Goal: Obtain resource: Obtain resource

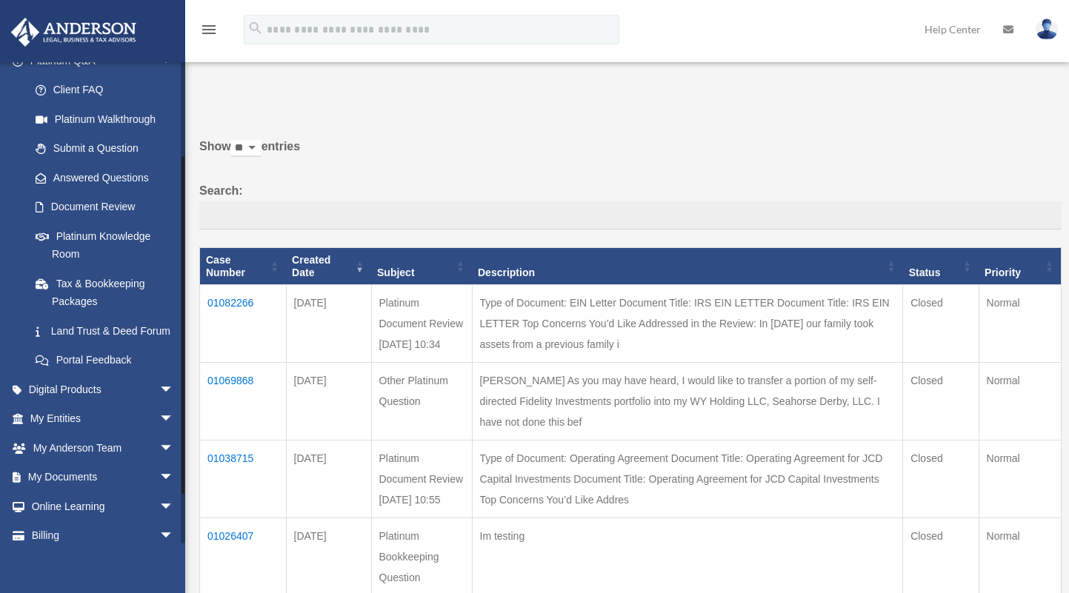
scroll to position [195, 0]
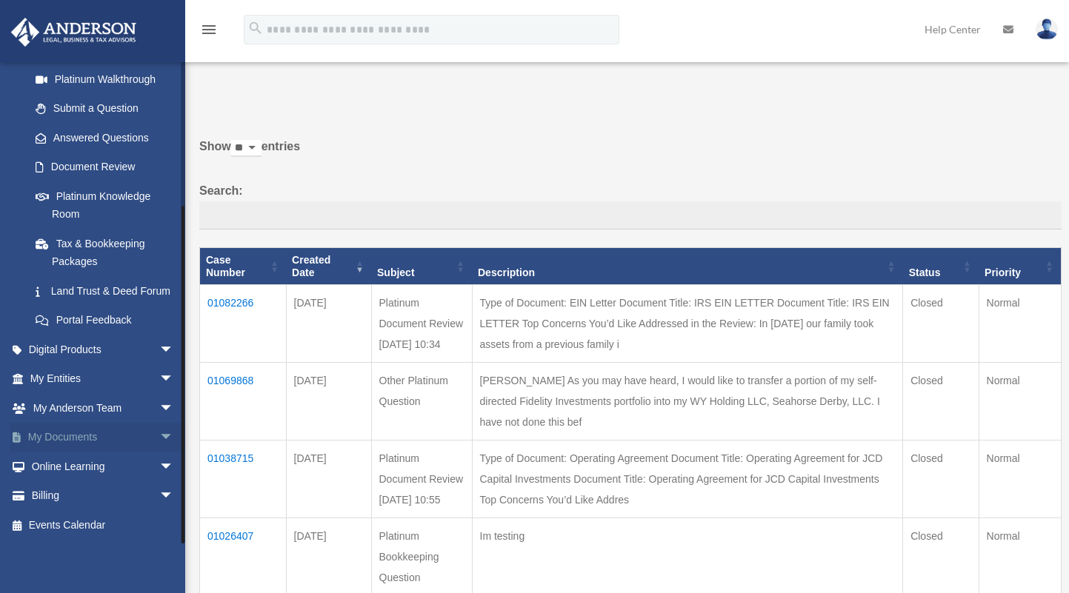
click at [60, 443] on link "My Documents arrow_drop_down" at bounding box center [103, 438] width 186 height 30
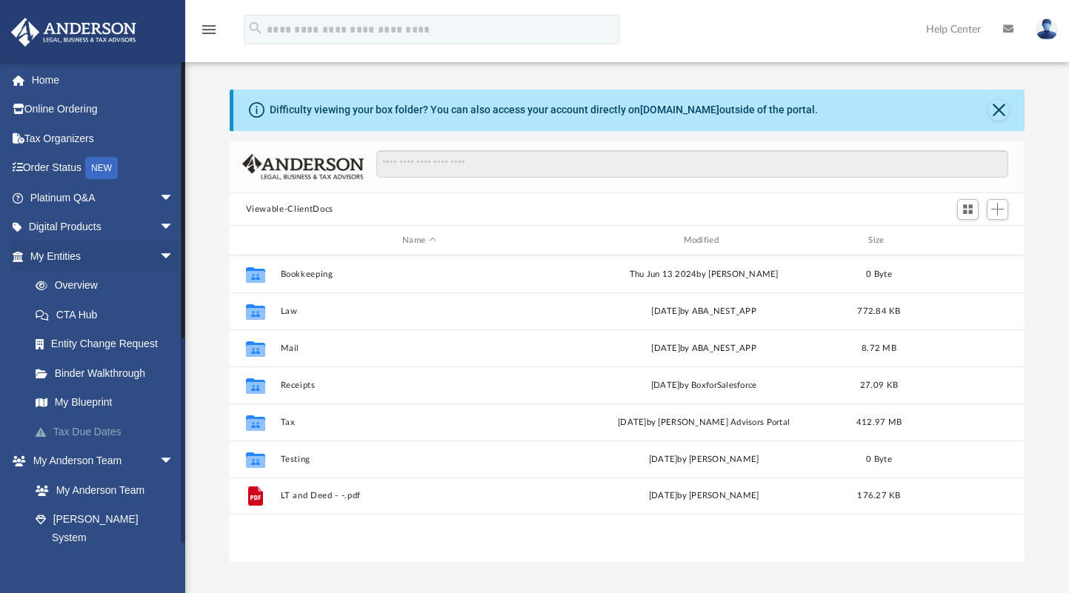
scroll to position [326, 783]
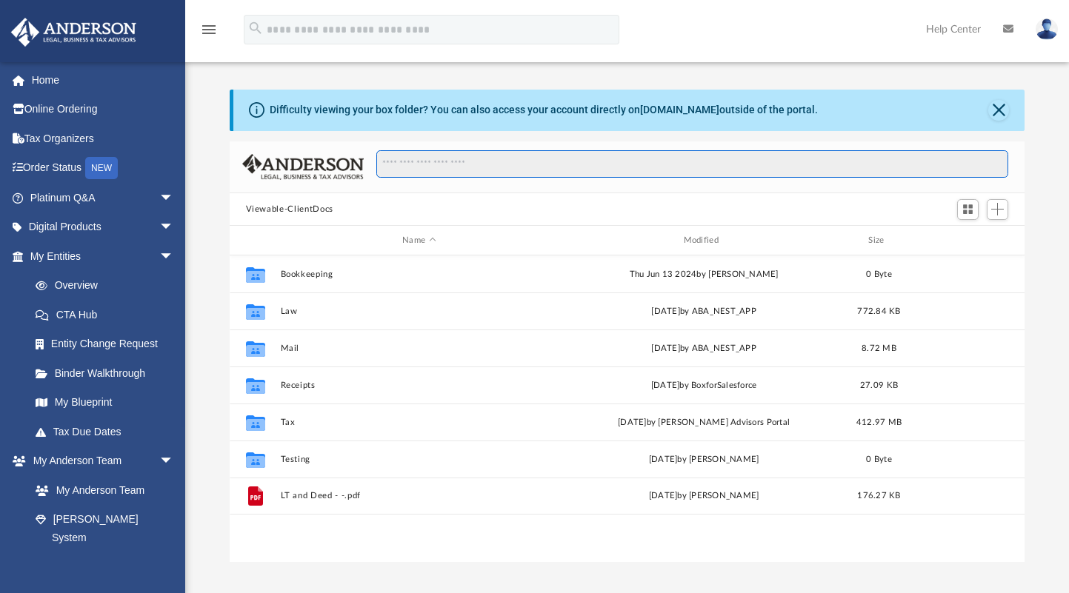
click at [452, 161] on input "Search files and folders" at bounding box center [692, 164] width 632 height 28
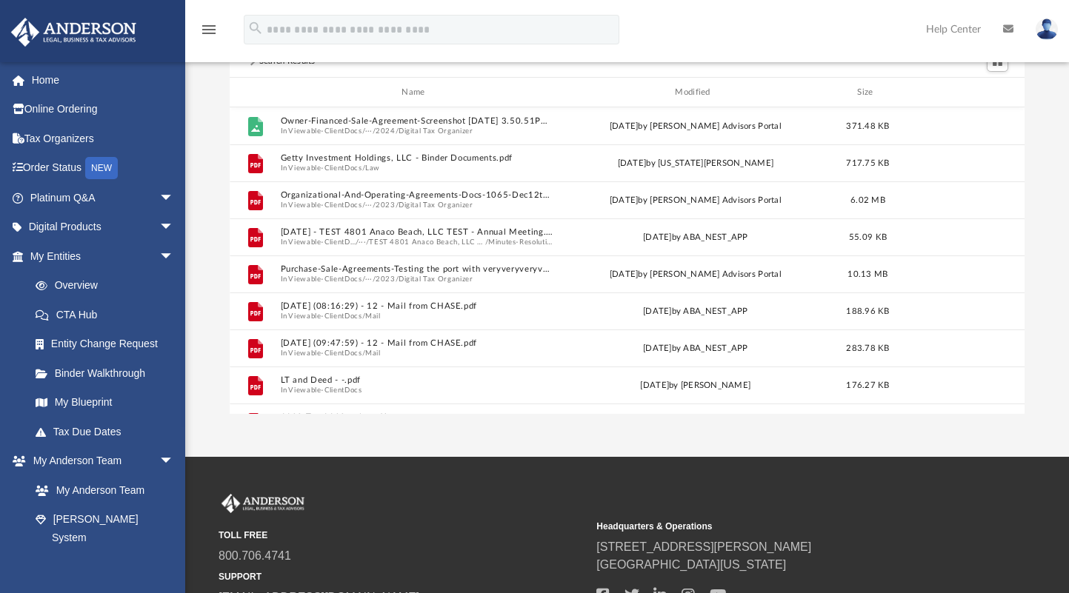
scroll to position [0, 0]
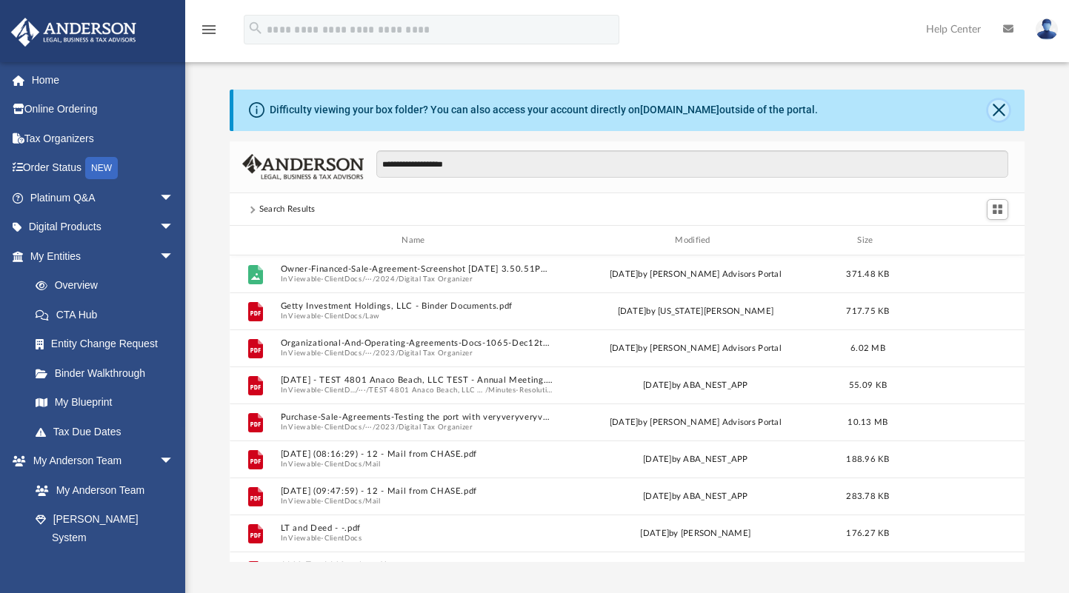
click at [994, 109] on button "Close" at bounding box center [998, 110] width 21 height 21
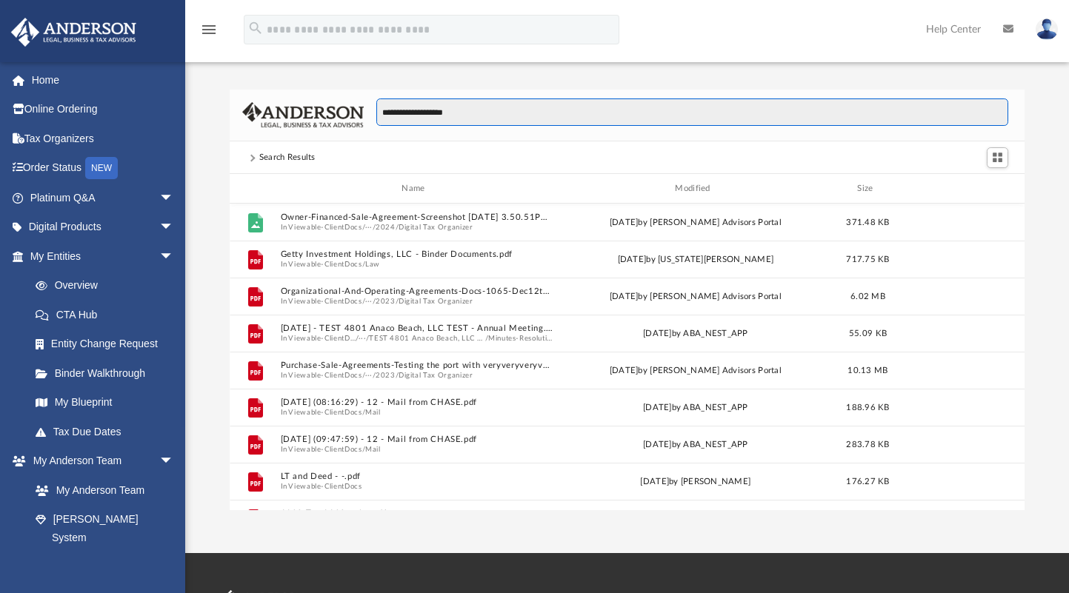
click at [447, 120] on input "**********" at bounding box center [692, 112] width 632 height 28
click at [429, 113] on input "**********" at bounding box center [692, 112] width 632 height 28
drag, startPoint x: 497, startPoint y: 109, endPoint x: 430, endPoint y: 114, distance: 66.9
click at [430, 114] on input "**********" at bounding box center [692, 112] width 632 height 28
type input "**********"
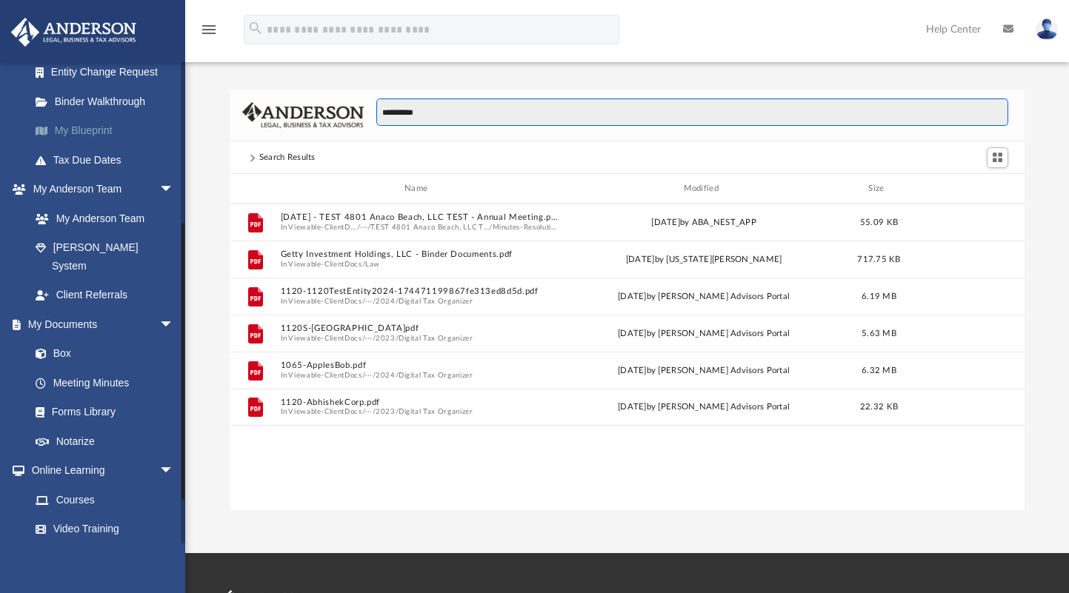
scroll to position [296, 0]
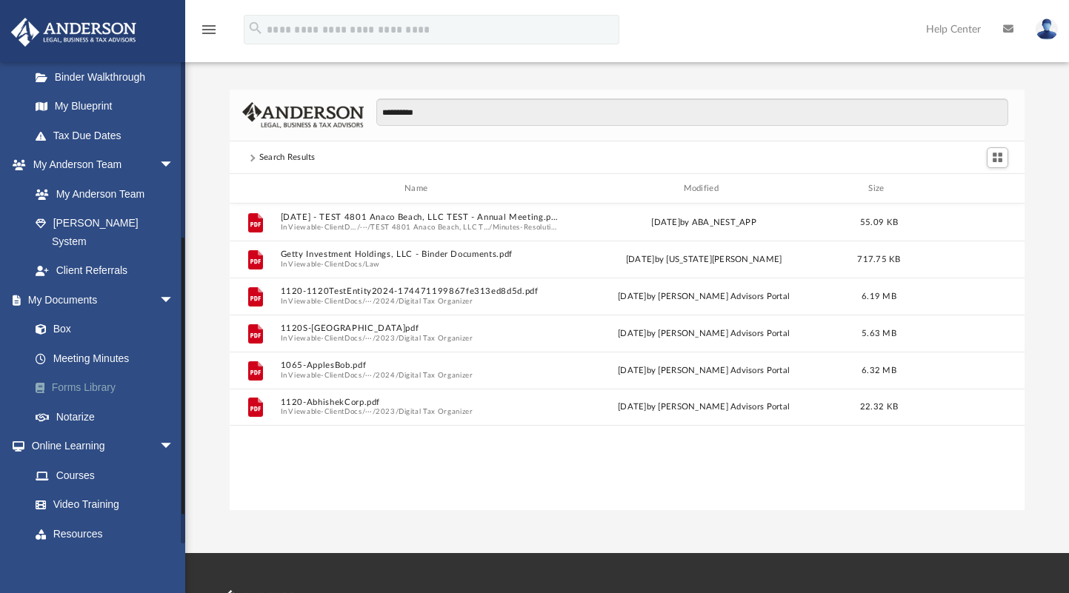
click at [100, 373] on link "Forms Library" at bounding box center [109, 388] width 176 height 30
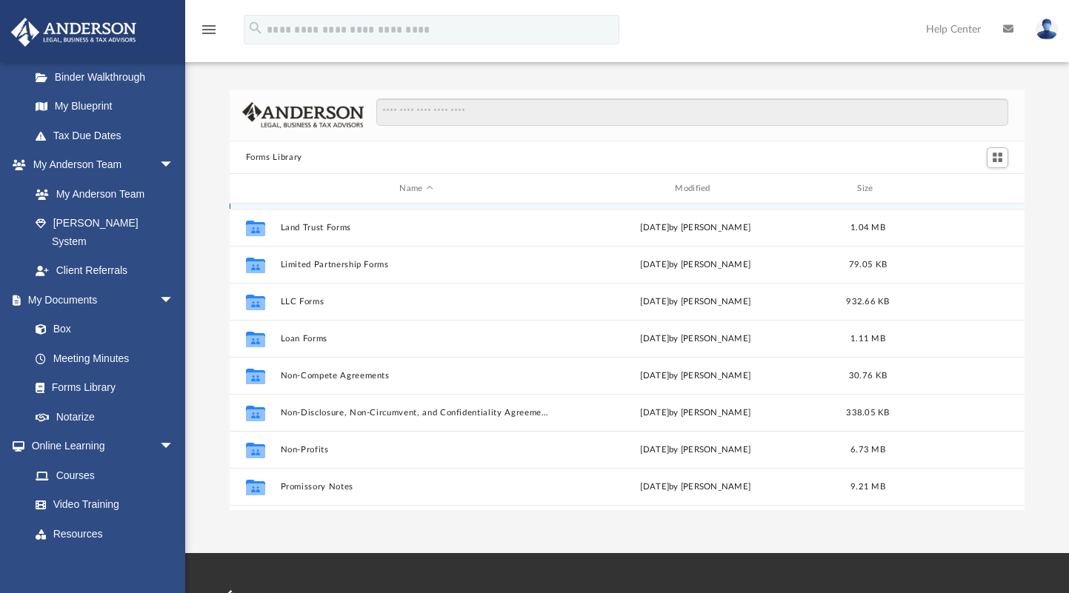
scroll to position [666, 0]
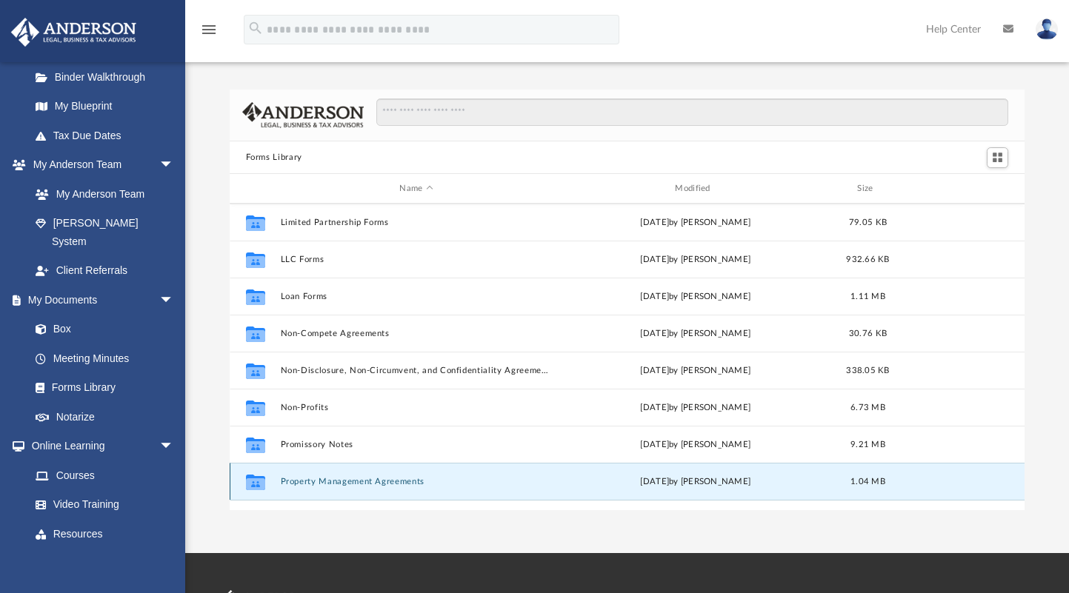
click at [365, 480] on button "Property Management Agreements" at bounding box center [416, 482] width 273 height 10
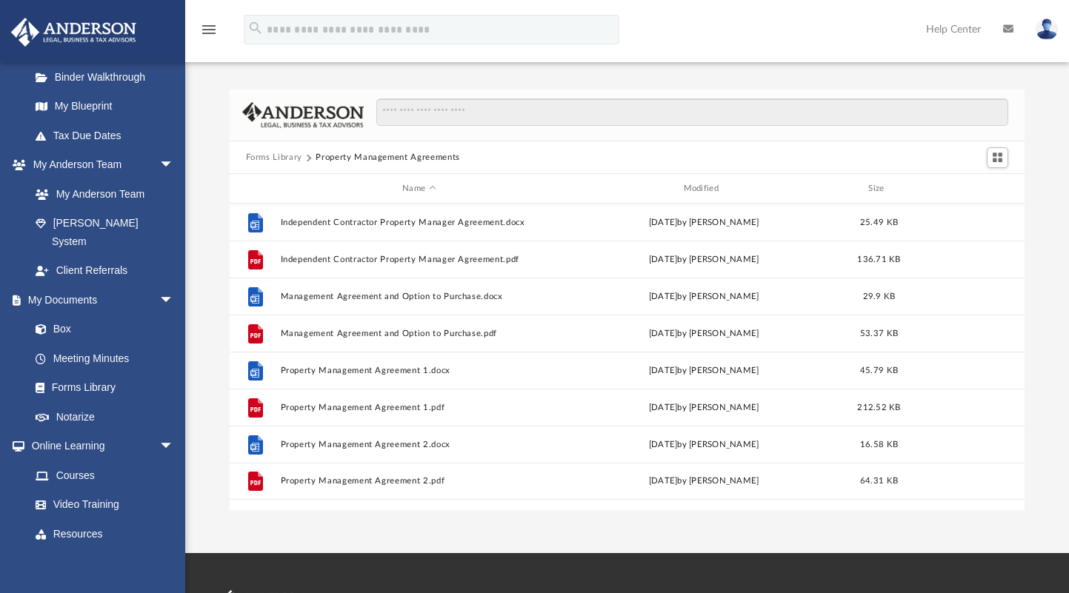
scroll to position [0, 0]
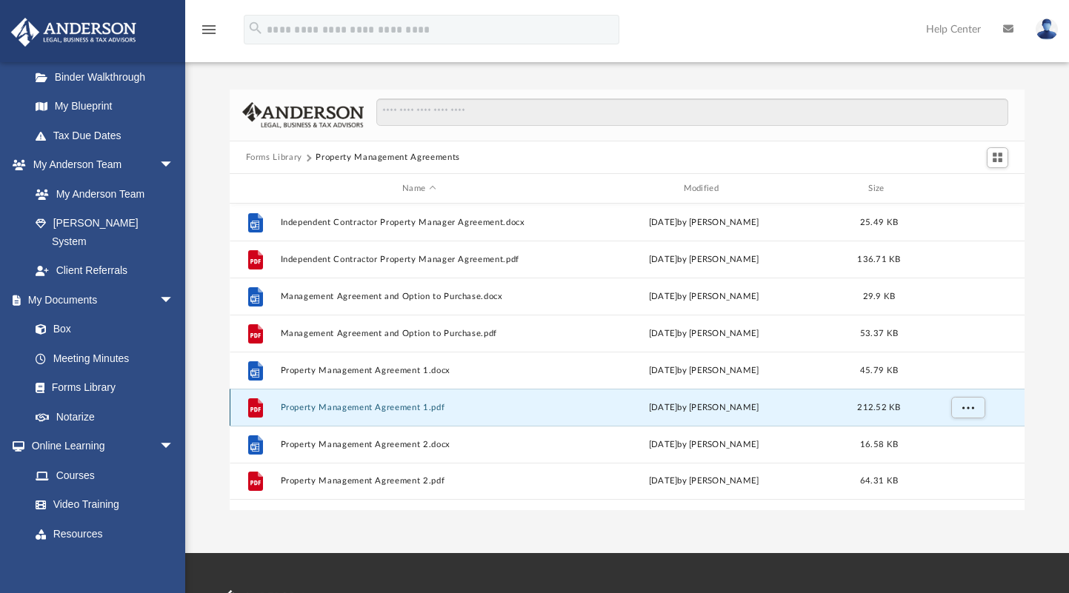
click at [330, 404] on button "Property Management Agreement 1.pdf" at bounding box center [419, 408] width 278 height 10
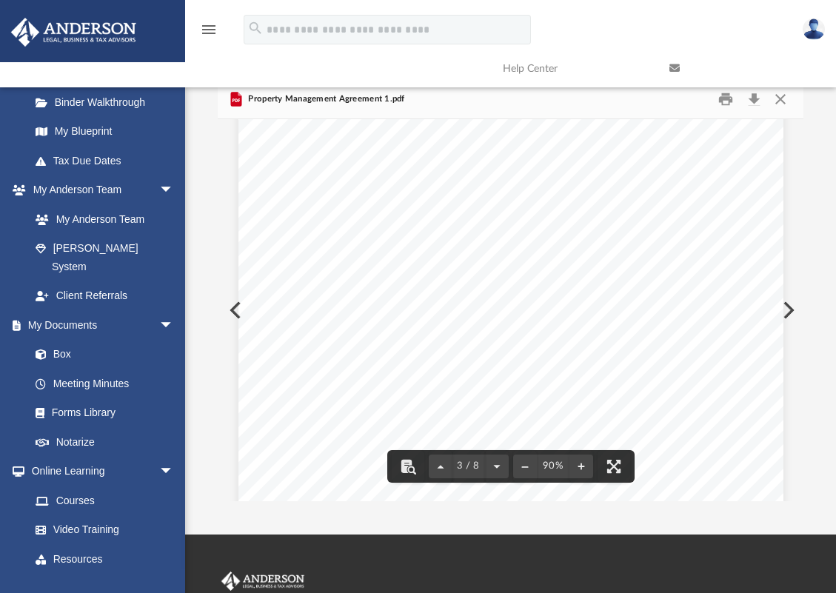
scroll to position [1555, 0]
click div "Property Management Agreement Page 3 of 8 S. may, at Owner’s expense, during ti…"
click link
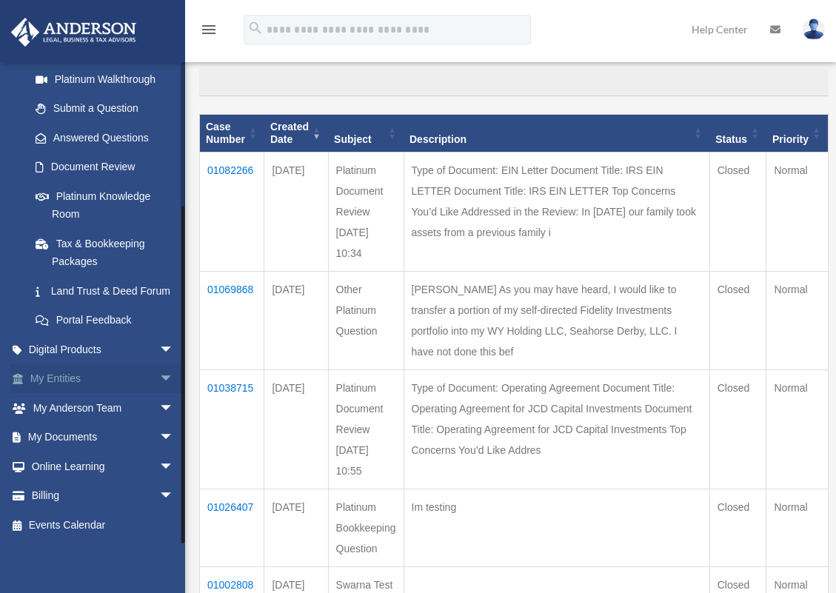
scroll to position [148, 0]
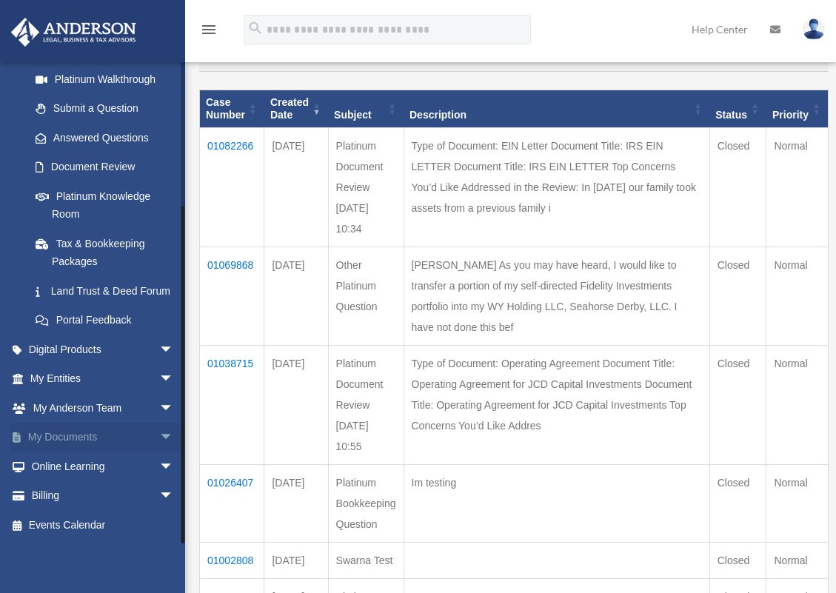
click at [159, 436] on span "arrow_drop_down" at bounding box center [174, 438] width 30 height 30
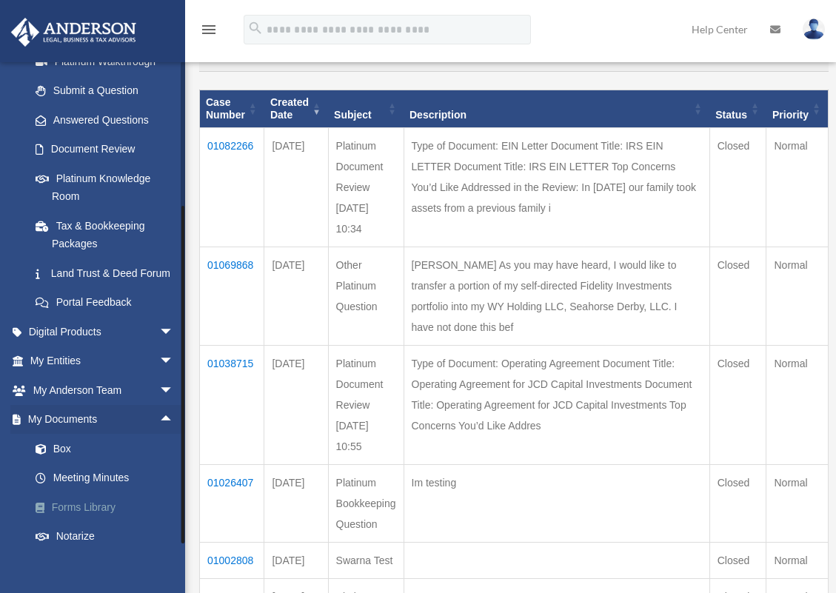
click at [103, 521] on link "Forms Library" at bounding box center [109, 507] width 176 height 30
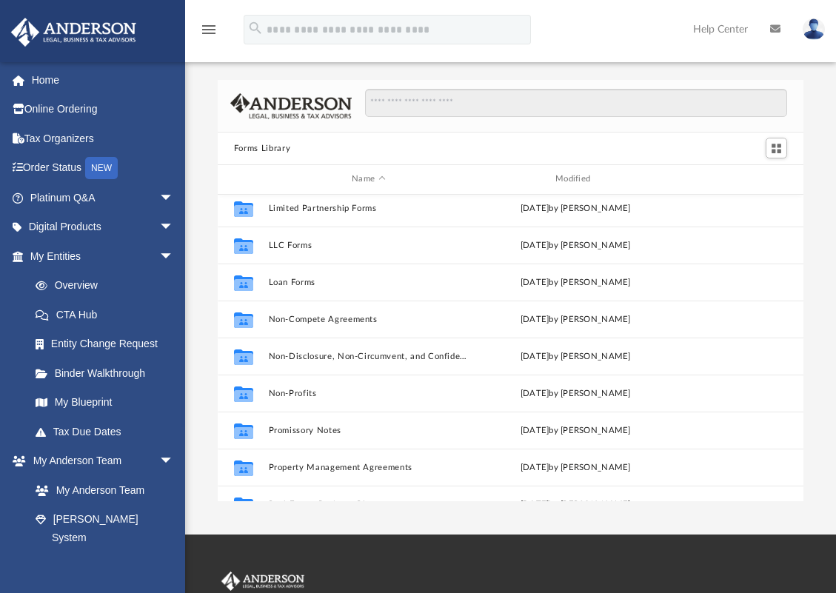
scroll to position [741, 0]
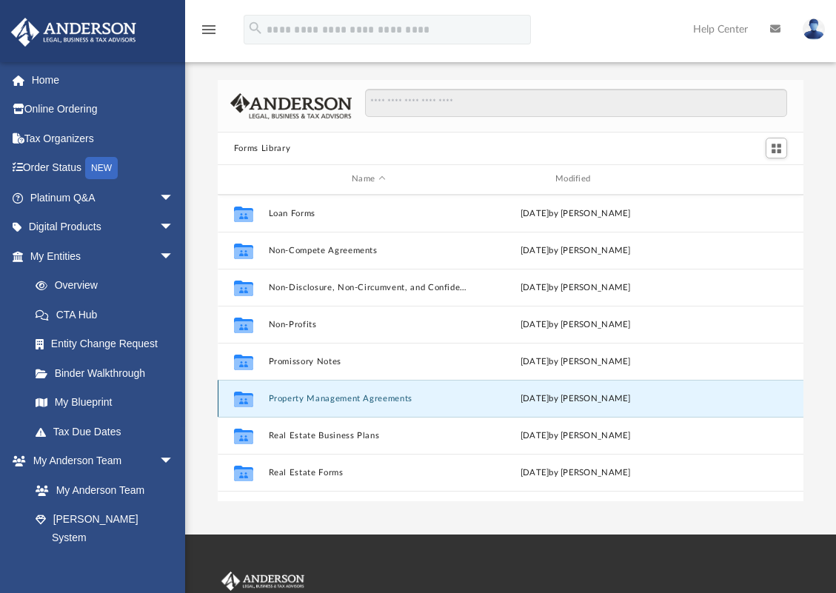
click at [339, 397] on button "Property Management Agreements" at bounding box center [368, 399] width 201 height 10
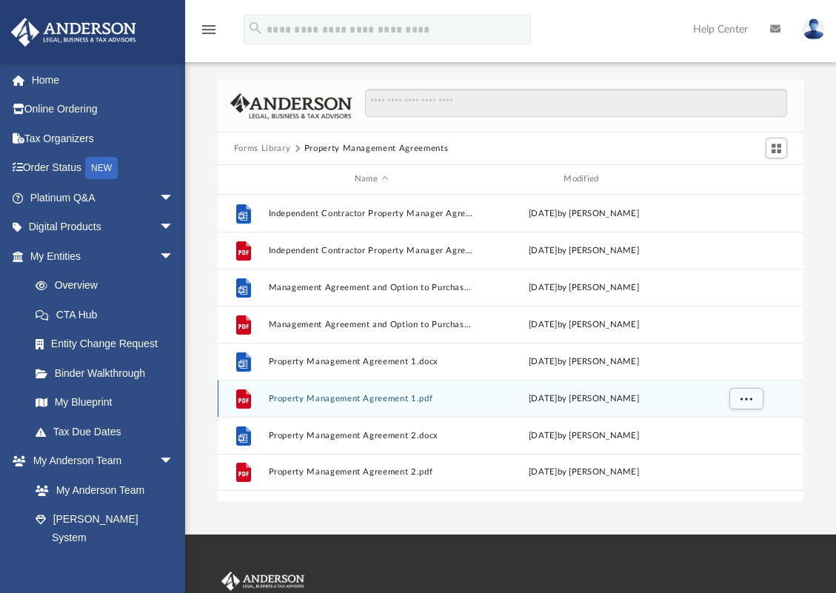
scroll to position [0, 0]
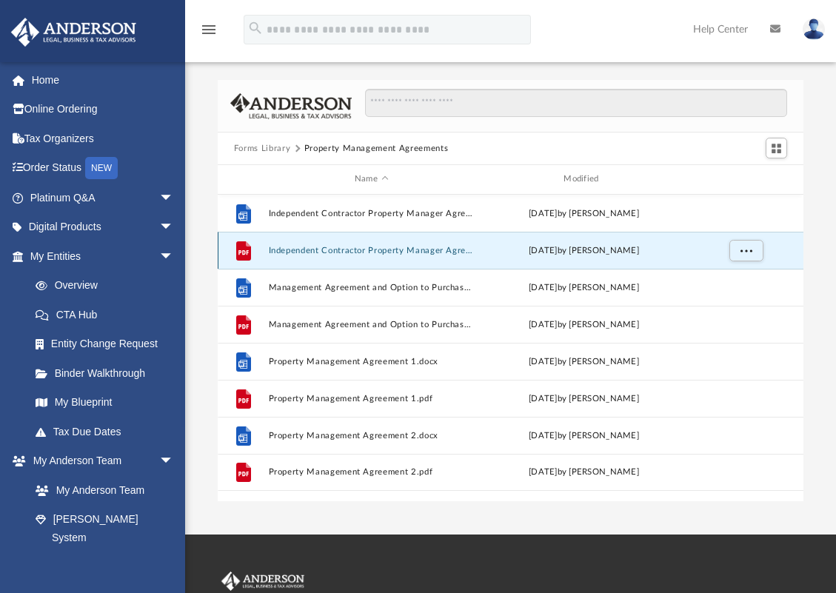
click at [315, 254] on button "Independent Contractor Property Manager Agreement.pdf" at bounding box center [371, 251] width 206 height 10
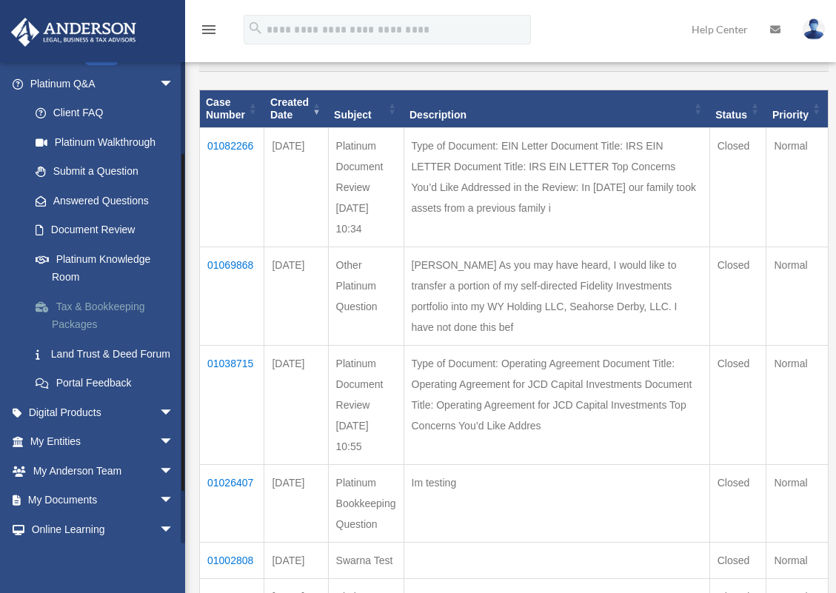
scroll to position [148, 0]
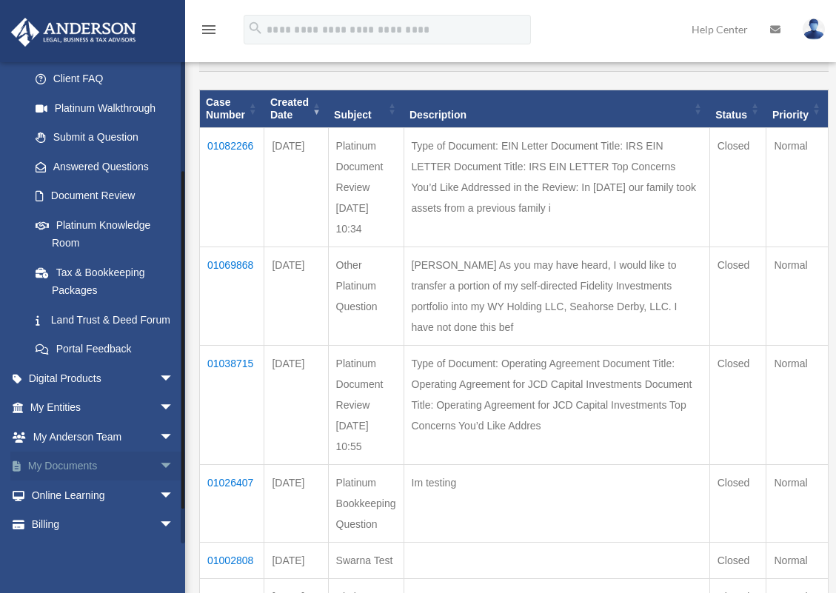
click at [118, 481] on link "My Documents arrow_drop_down" at bounding box center [103, 467] width 186 height 30
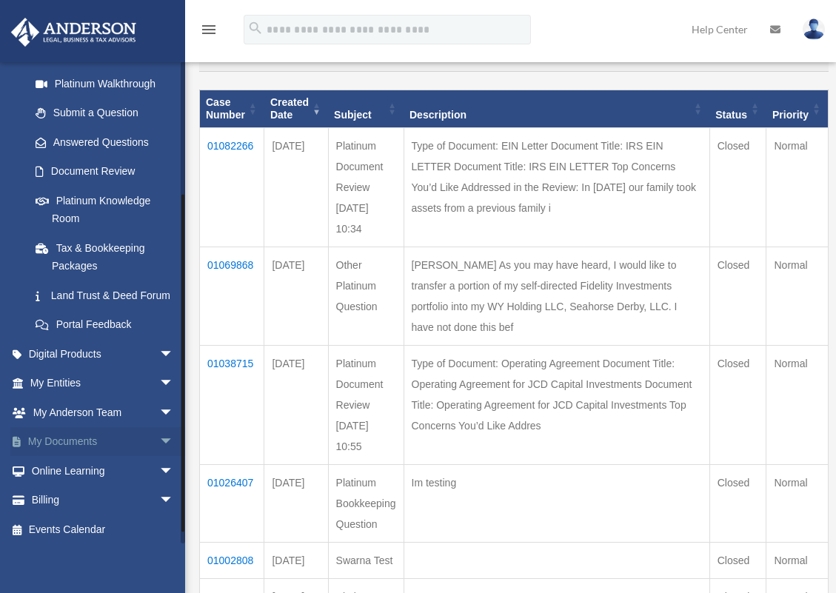
scroll to position [195, 0]
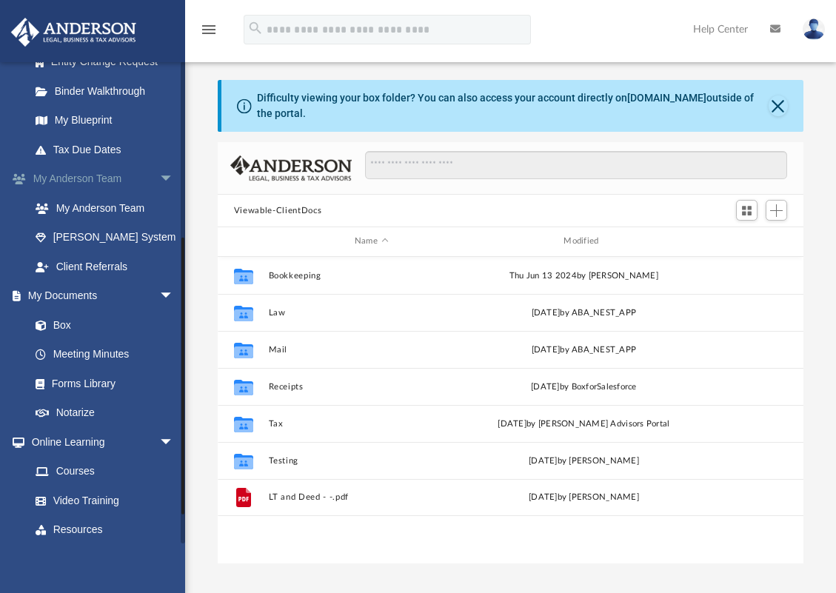
scroll to position [296, 0]
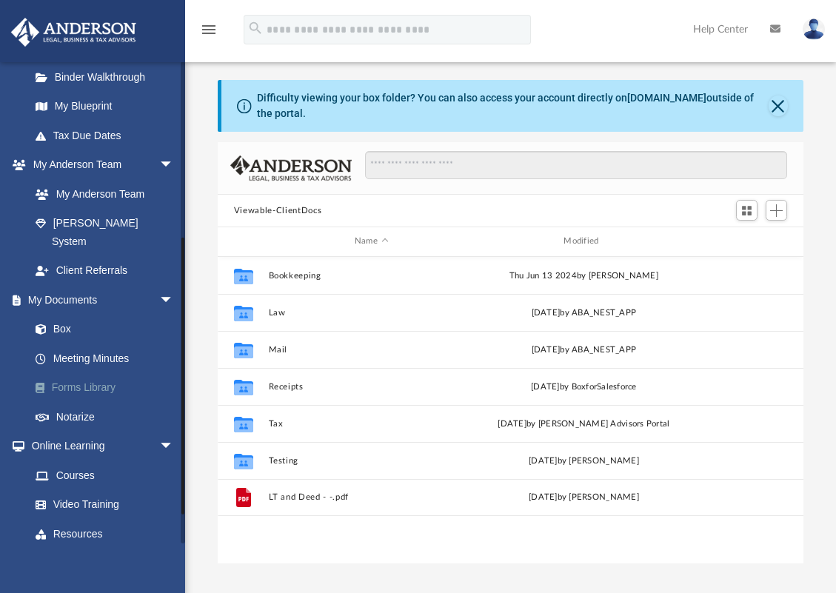
click at [81, 373] on link "Forms Library" at bounding box center [109, 388] width 176 height 30
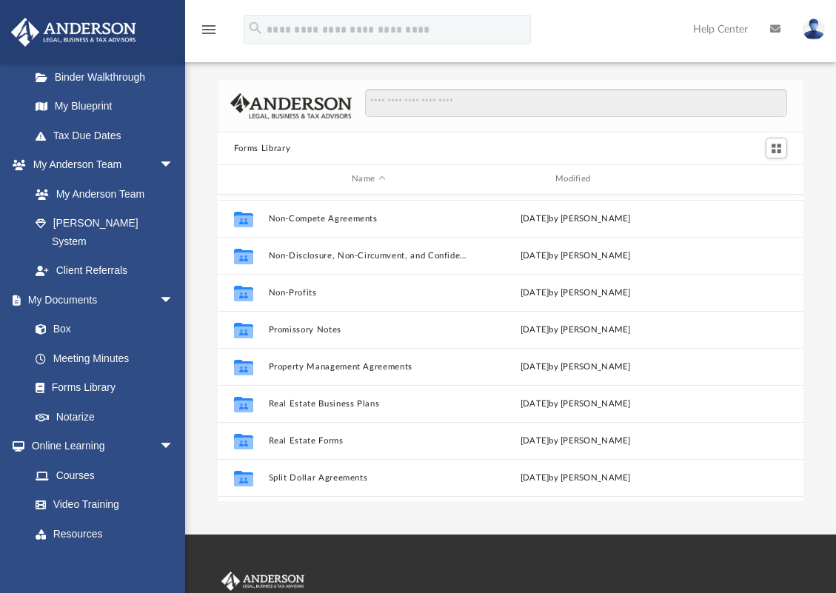
scroll to position [804, 0]
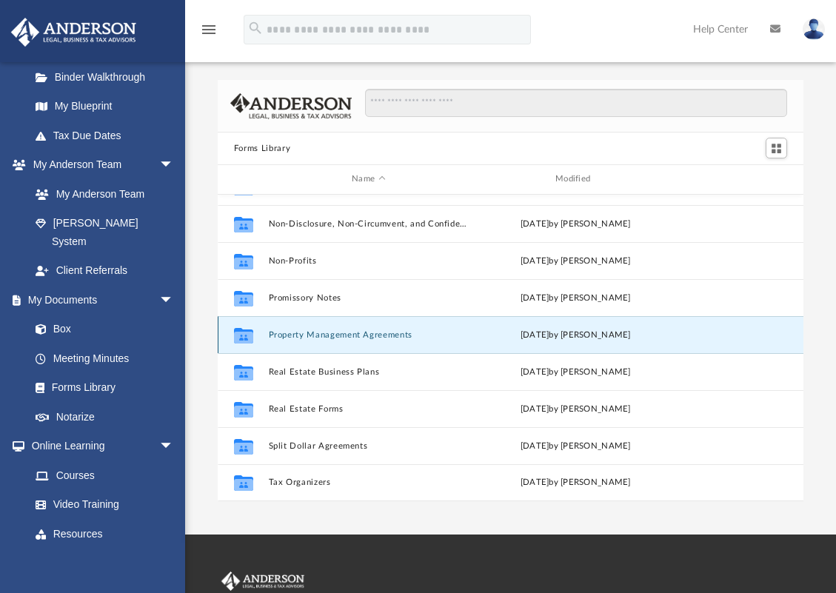
click at [346, 335] on button "Property Management Agreements" at bounding box center [368, 335] width 201 height 10
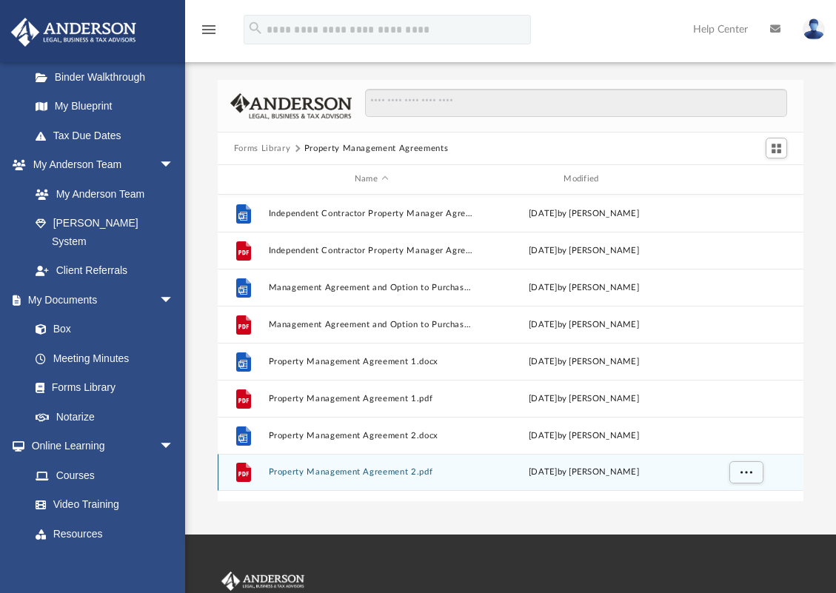
click at [346, 476] on button "Property Management Agreement 2.pdf" at bounding box center [371, 472] width 206 height 10
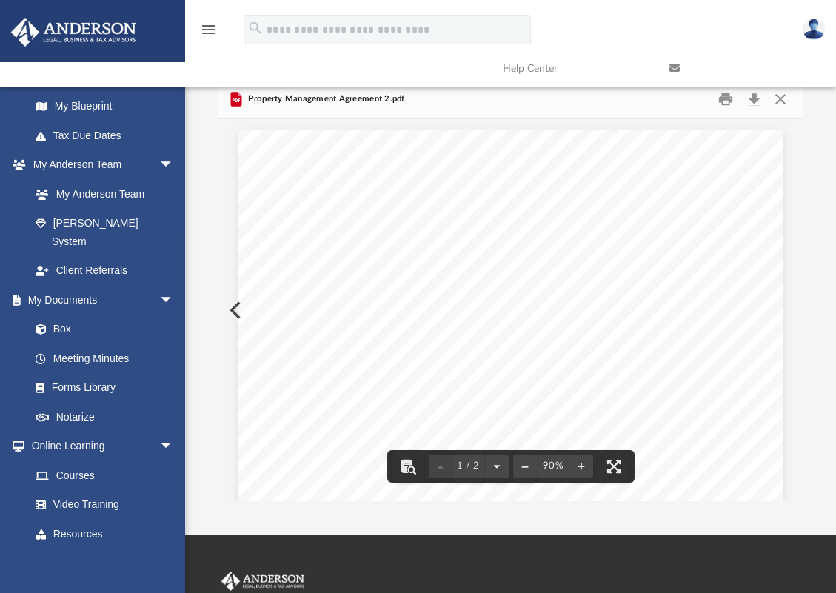
click at [481, 592] on html "X Get a chance to win 6 months of Platinum for free just by filling out this su…" at bounding box center [418, 400] width 836 height 800
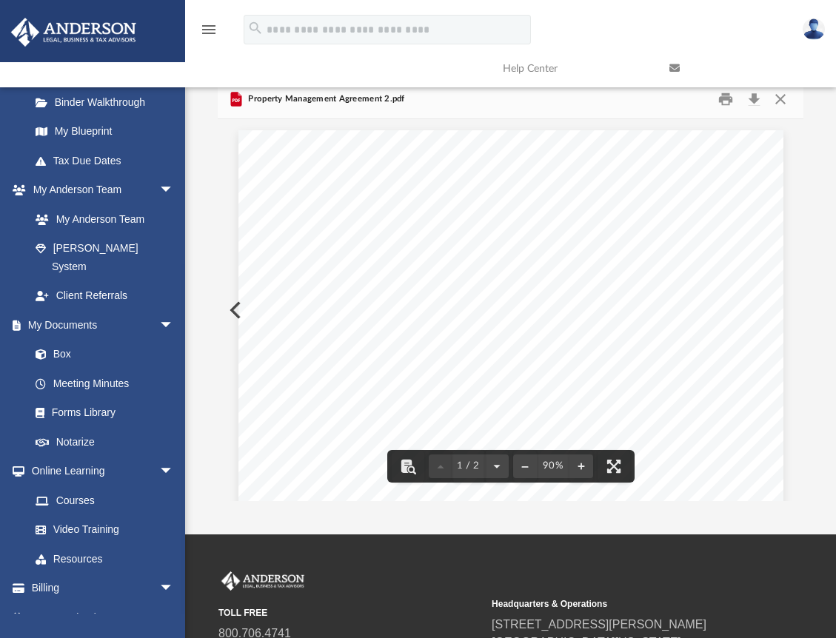
click at [233, 311] on div "- 1 - PROPERTY MANAGEMENT AGREEMENT THIS AGREEMENT is made by and between (here…" at bounding box center [511, 310] width 586 height 382
click at [238, 310] on div "- 1 - PROPERTY MANAGEMENT AGREEMENT THIS AGREEMENT is made by and between (here…" at bounding box center [510, 482] width 545 height 705
click at [782, 95] on link at bounding box center [741, 68] width 167 height 59
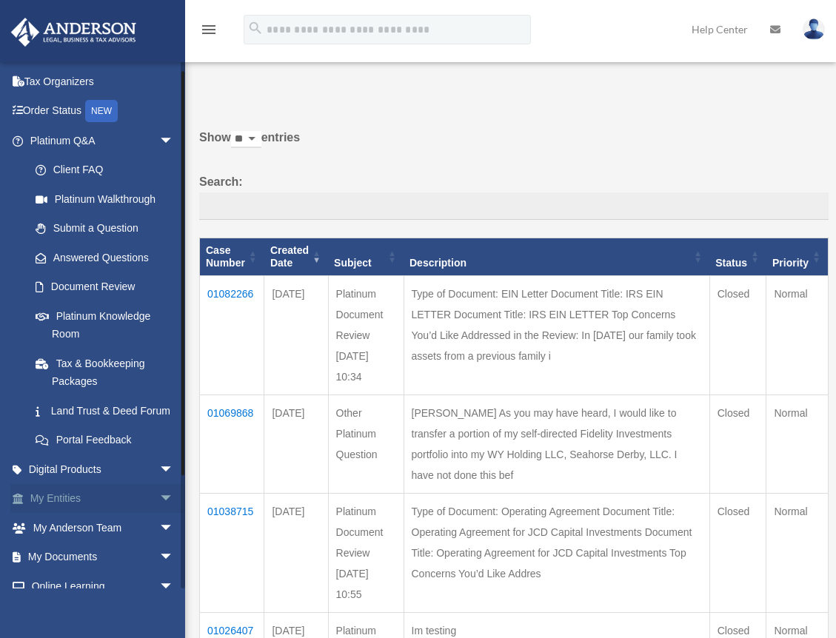
scroll to position [150, 0]
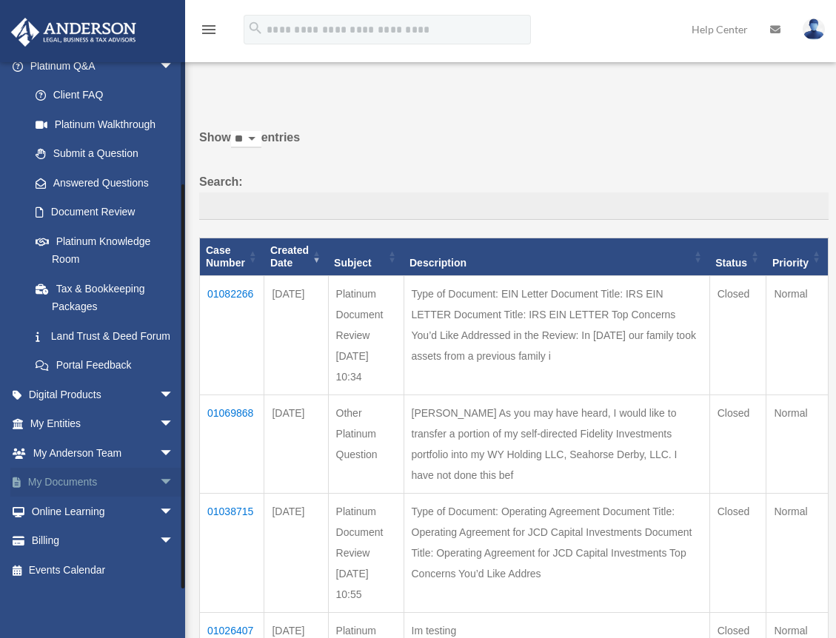
click at [159, 484] on span "arrow_drop_down" at bounding box center [174, 483] width 30 height 30
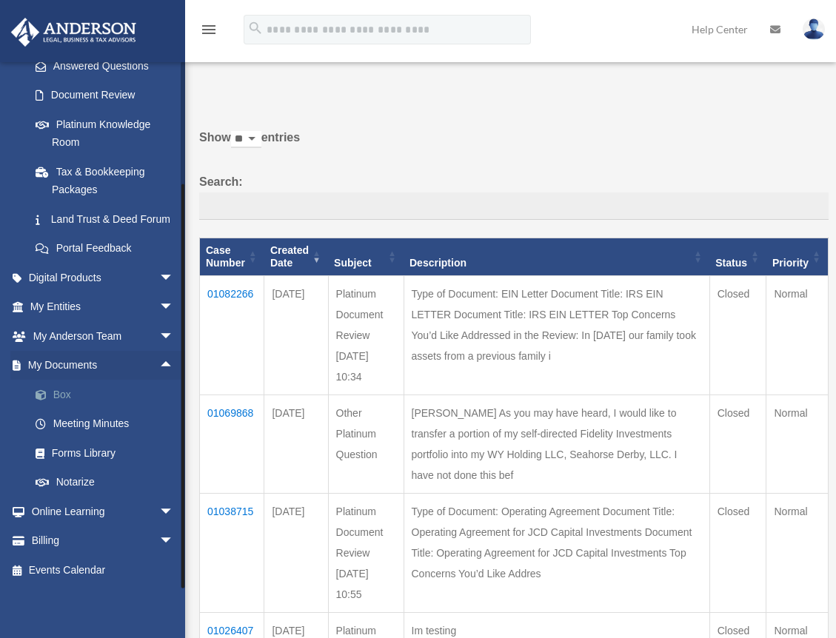
scroll to position [267, 0]
click at [72, 460] on link "Forms Library" at bounding box center [109, 453] width 176 height 30
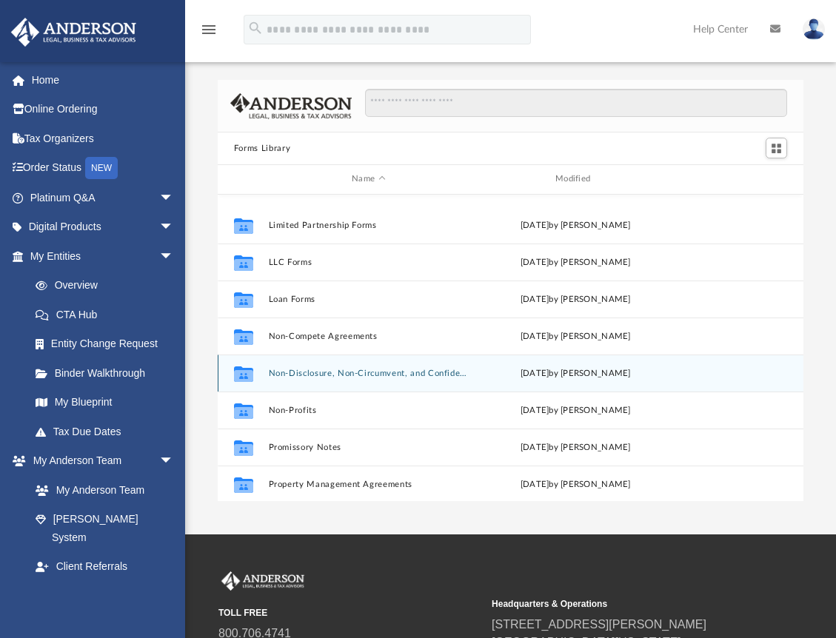
scroll to position [741, 0]
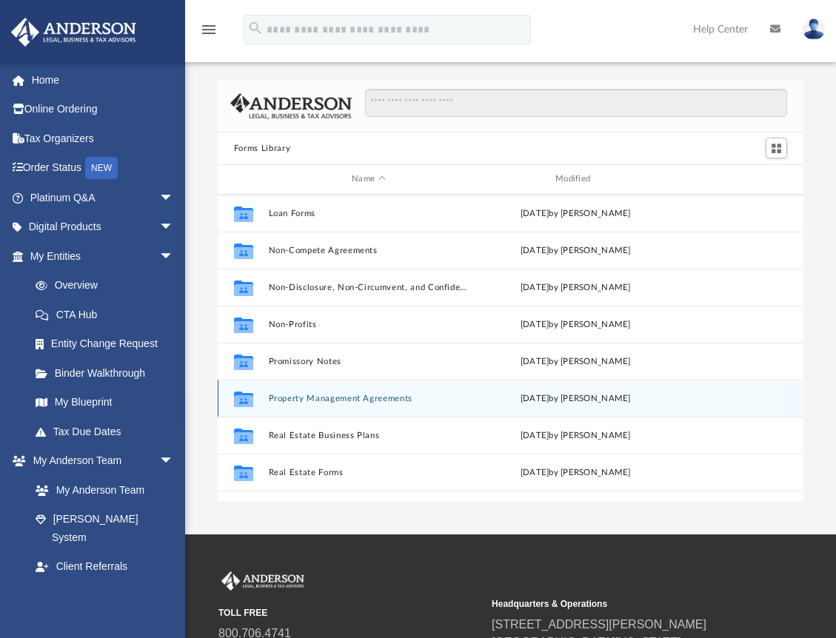
click at [312, 406] on div "Collaborated Folder Property Management Agreements Tue Oct 10 2023 by Mary Acree" at bounding box center [511, 398] width 586 height 37
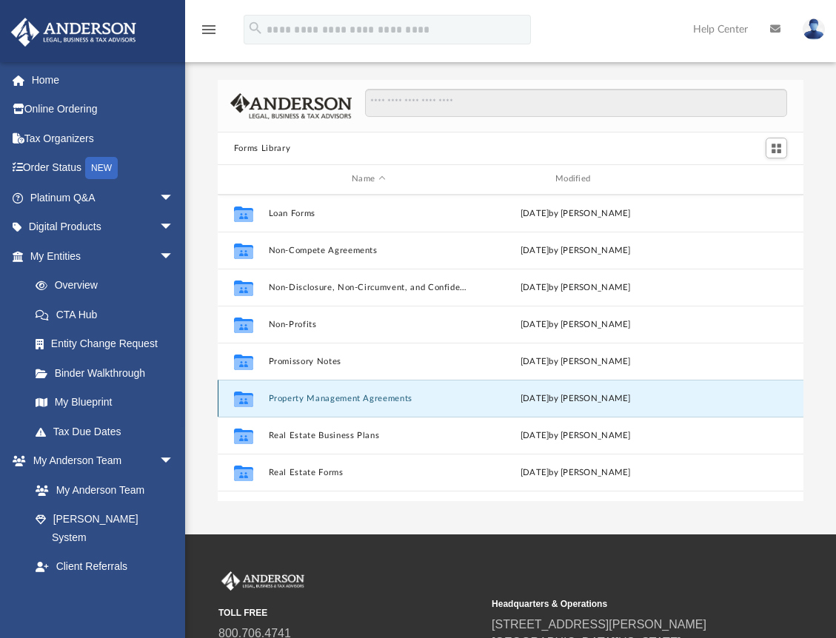
click at [312, 400] on button "Property Management Agreements" at bounding box center [368, 399] width 201 height 10
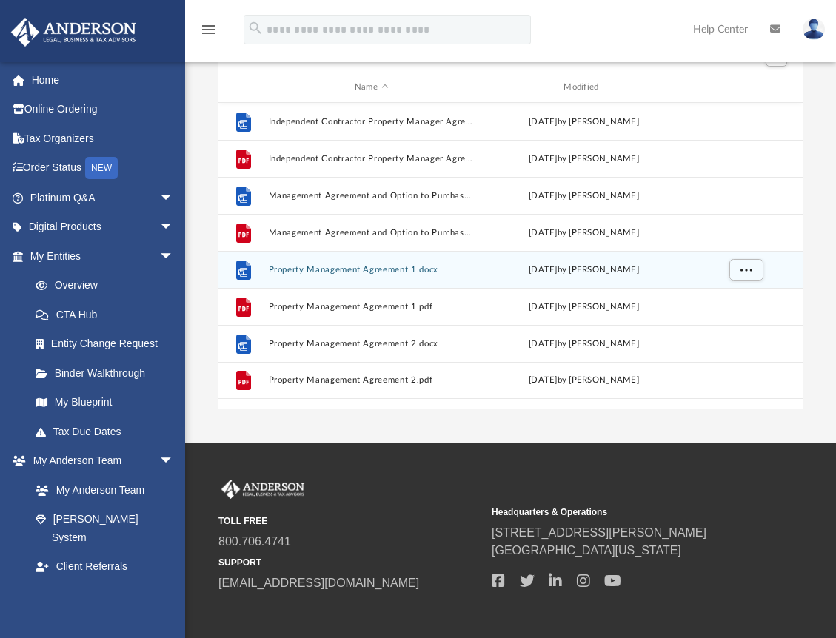
scroll to position [0, 0]
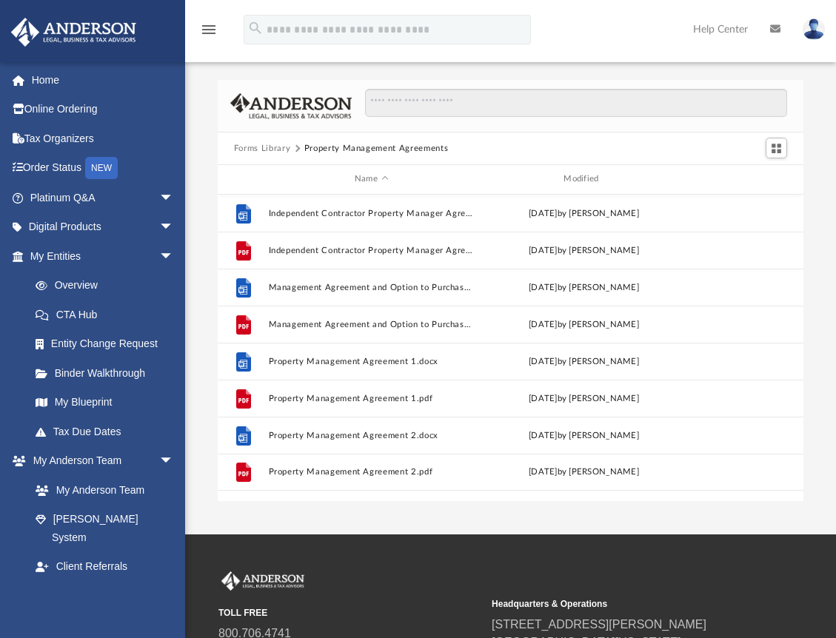
click at [274, 145] on button "Forms Library" at bounding box center [262, 148] width 56 height 13
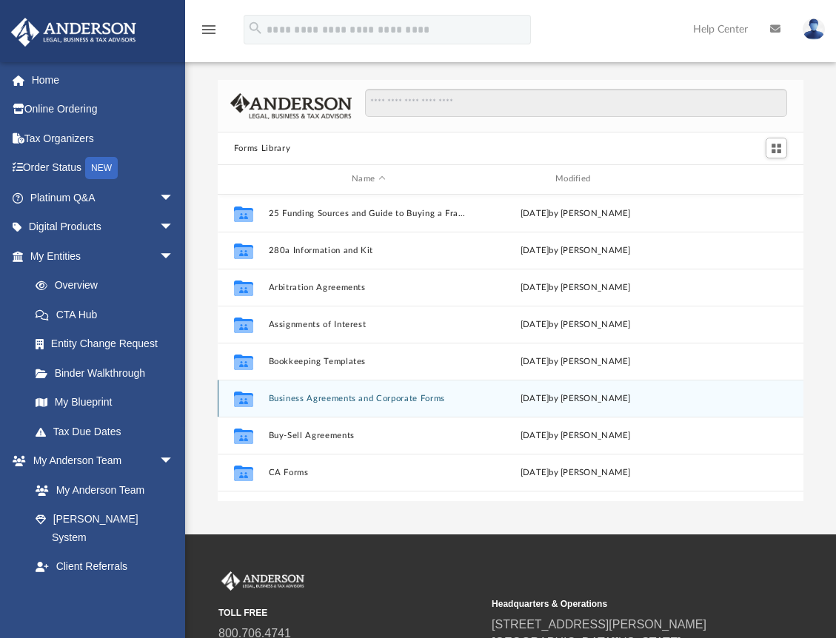
click at [317, 401] on button "Business Agreements and Corporate Forms" at bounding box center [368, 399] width 201 height 10
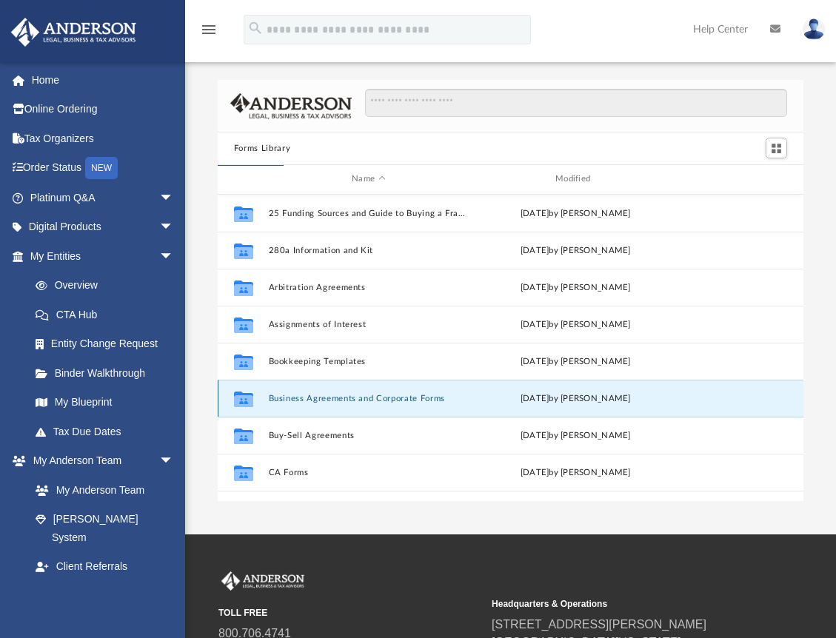
click at [317, 401] on button "Business Agreements and Corporate Forms" at bounding box center [368, 399] width 201 height 10
click at [267, 401] on div "Collaborated Folder Business Agreements and Corporate Forms Thu Jul 13 2023 by …" at bounding box center [511, 398] width 586 height 37
click at [267, 402] on div "Collaborated Folder Business Agreements and Corporate Forms Thu Jul 13 2023 by …" at bounding box center [511, 398] width 586 height 37
click at [335, 402] on button "Business Agreements and Corporate Forms" at bounding box center [368, 399] width 201 height 10
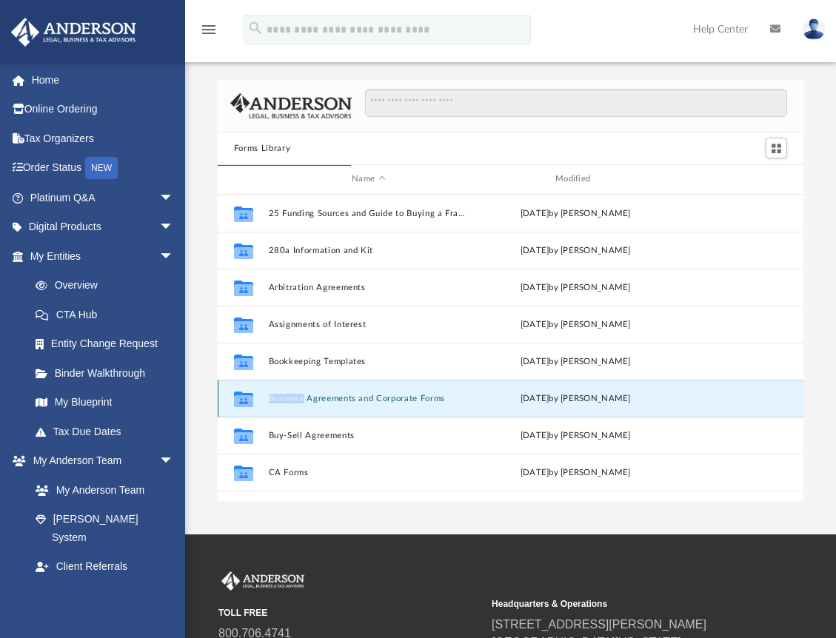
click at [334, 404] on button "Business Agreements and Corporate Forms" at bounding box center [368, 399] width 201 height 10
click at [454, 396] on button "Business Agreements and Corporate Forms" at bounding box center [368, 399] width 201 height 10
click at [826, 263] on div "Forms Library Name Modified Collaborated Folder 25 Funding Sources and Guide to…" at bounding box center [510, 290] width 651 height 421
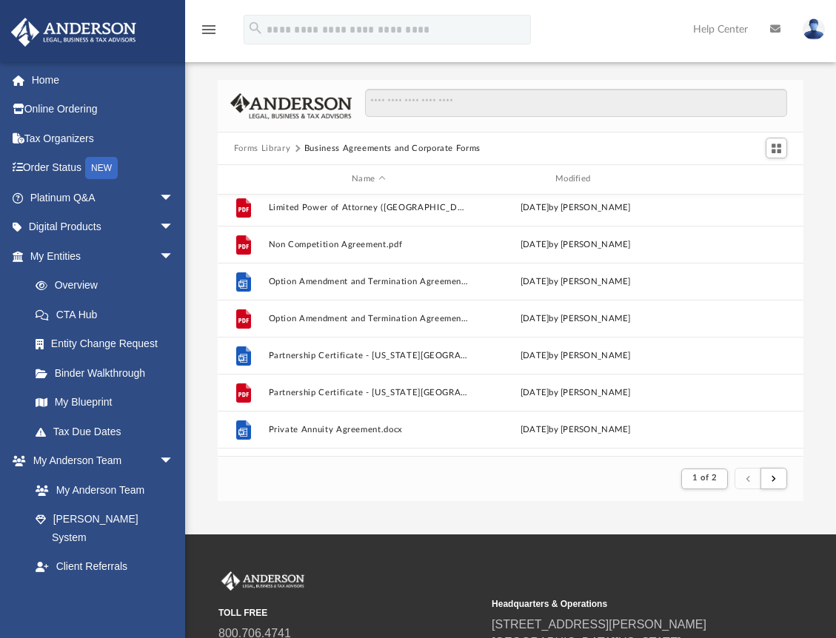
scroll to position [1368, 0]
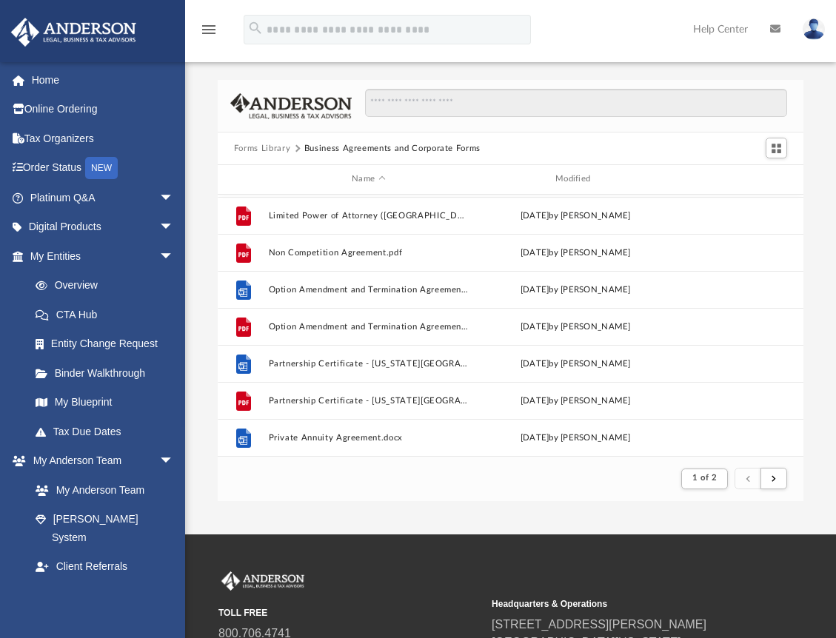
click at [273, 150] on button "Forms Library" at bounding box center [262, 148] width 56 height 13
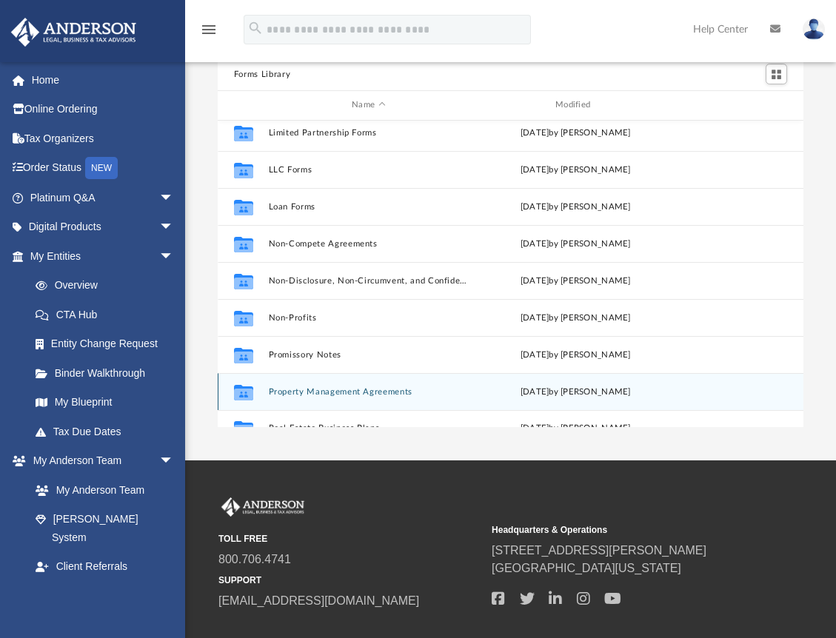
scroll to position [656, 0]
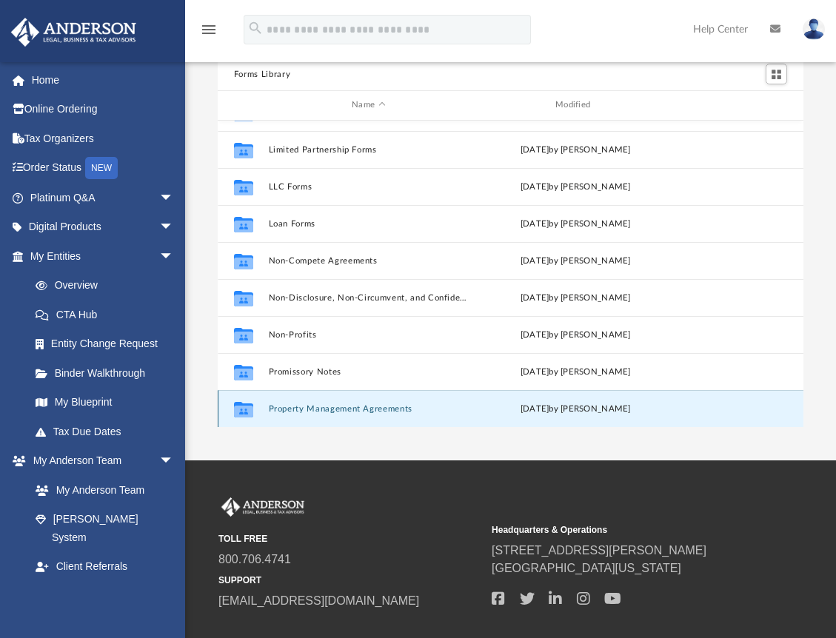
click at [308, 405] on button "Property Management Agreements" at bounding box center [368, 409] width 201 height 10
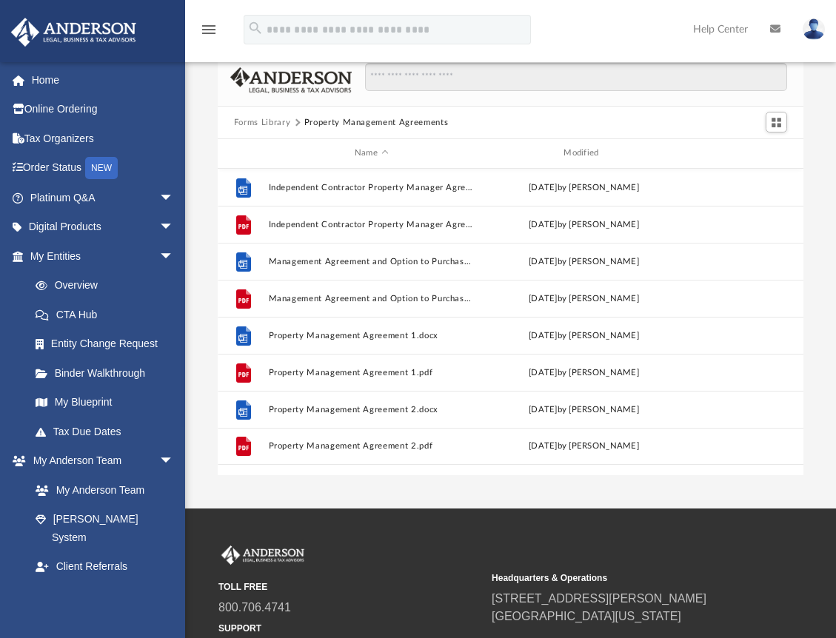
scroll to position [0, 0]
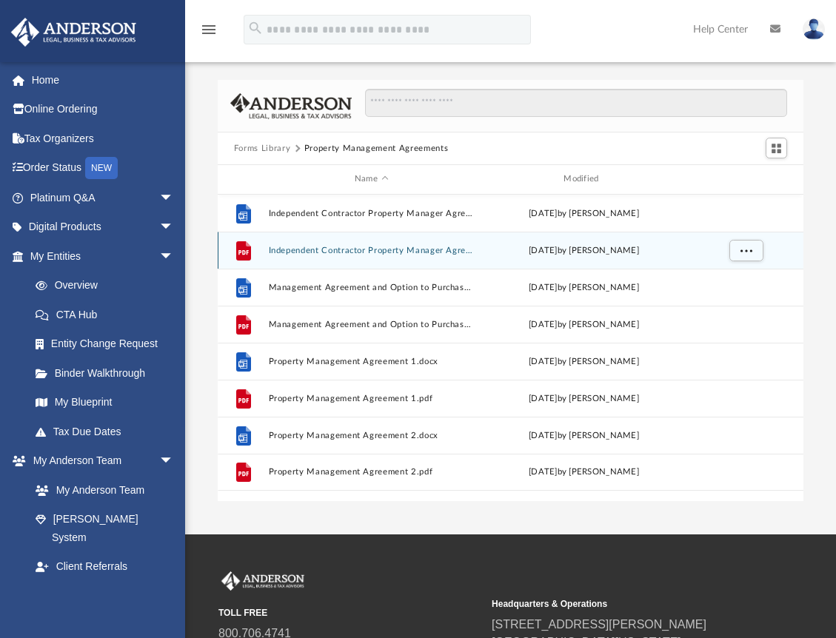
click at [331, 247] on button "Independent Contractor Property Manager Agreement.pdf" at bounding box center [371, 251] width 206 height 10
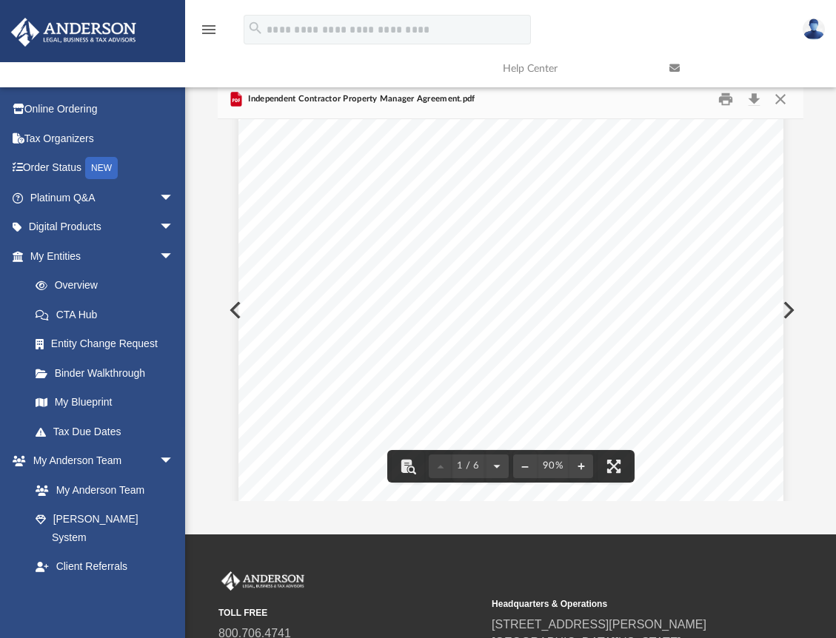
scroll to position [222, 0]
click at [569, 234] on span "Page 1" at bounding box center [570, 234] width 2 height 10
click at [407, 475] on button "File preview" at bounding box center [408, 466] width 33 height 33
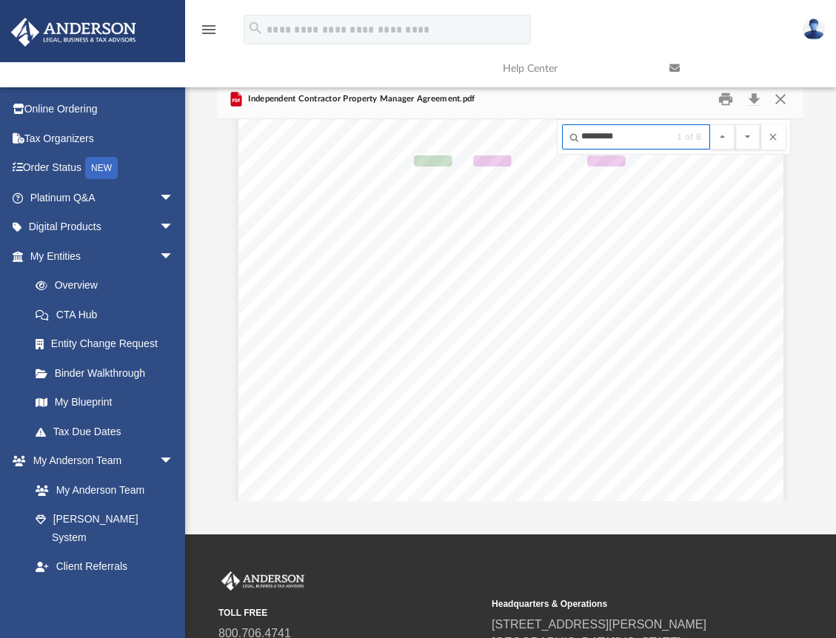
scroll to position [1700, 0]
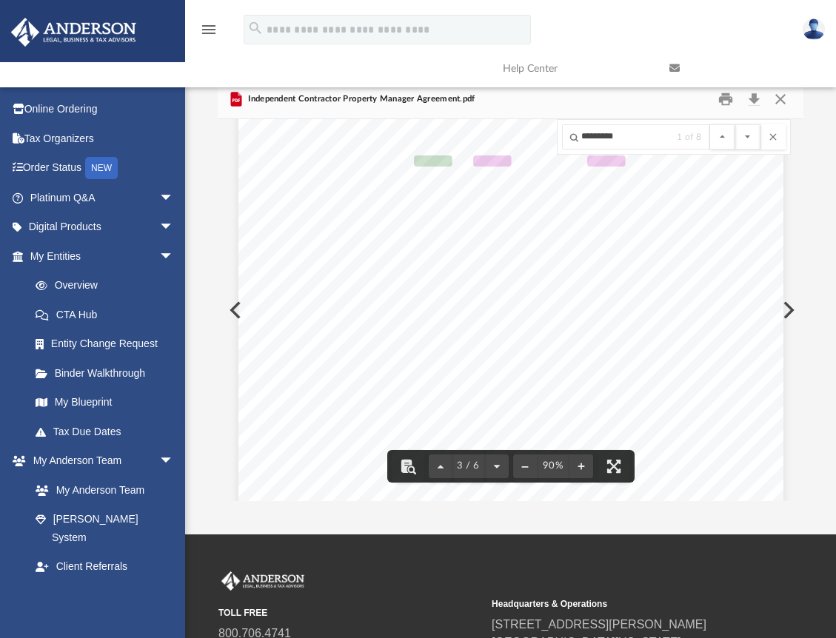
click at [566, 219] on div "2.3 No Release . Property Manager agrees that the termination of this Agreement…" at bounding box center [510, 238] width 545 height 705
click at [746, 138] on button "File preview" at bounding box center [747, 136] width 25 height 25
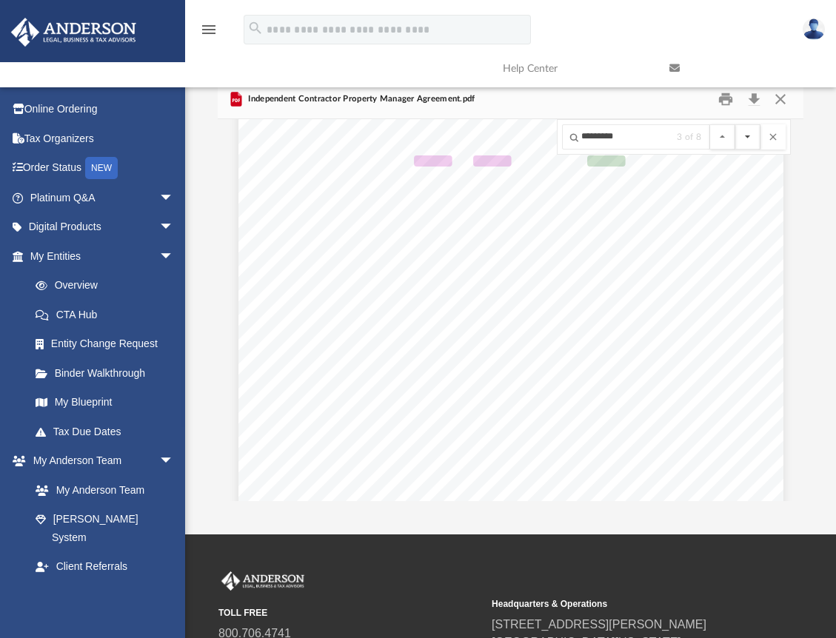
click at [746, 138] on button "File preview" at bounding box center [747, 136] width 25 height 25
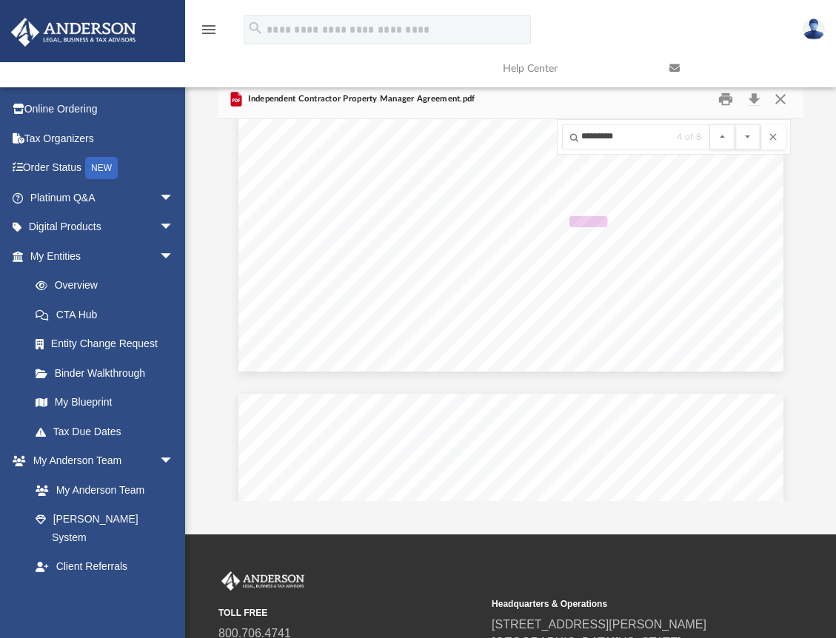
scroll to position [2613, 0]
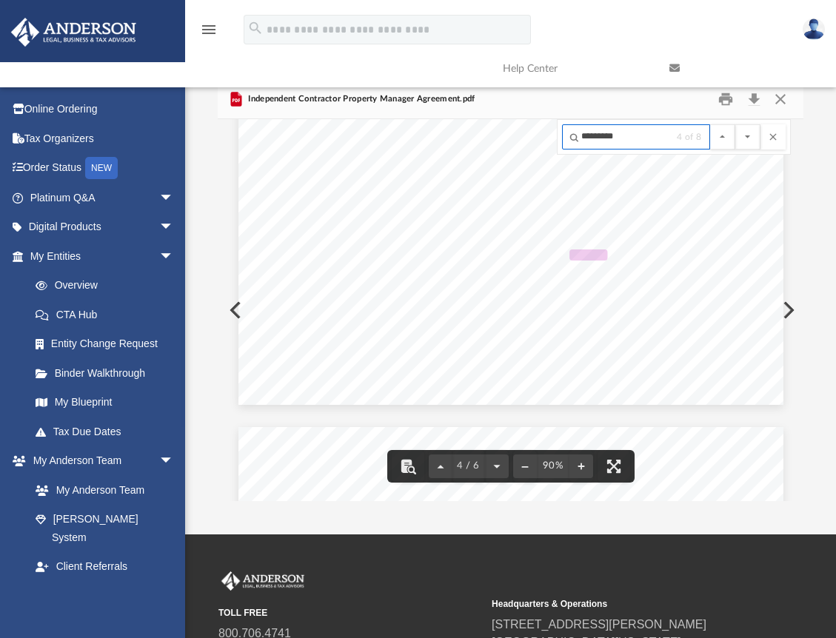
drag, startPoint x: 636, startPoint y: 141, endPoint x: 576, endPoint y: 141, distance: 60.0
click at [576, 141] on input "*********" at bounding box center [636, 136] width 148 height 25
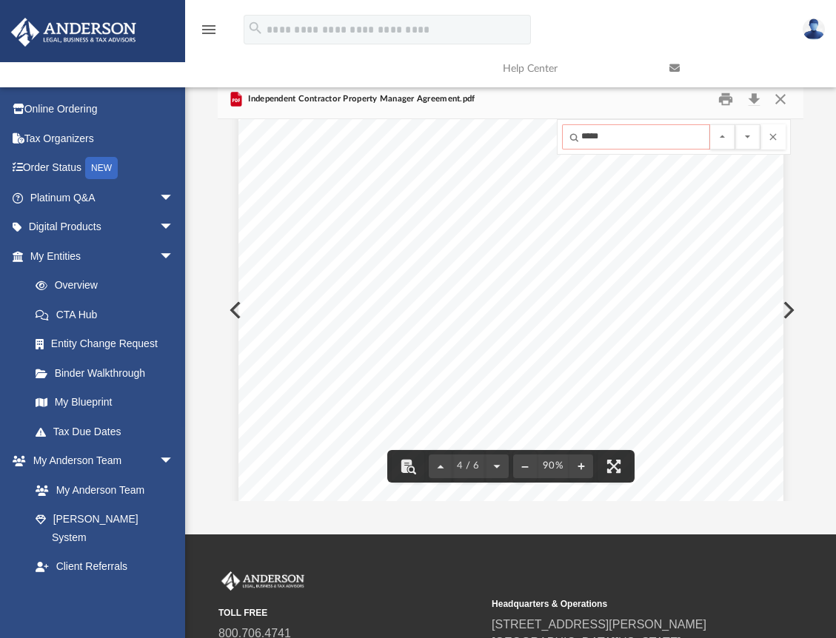
scroll to position [2445, 0]
drag, startPoint x: 616, startPoint y: 139, endPoint x: 564, endPoint y: 90, distance: 71.8
click at [565, 90] on div "menu search Site Menu add bob.apples@andersonadvisors.com My Profile Reset Pass…" at bounding box center [418, 267] width 836 height 535
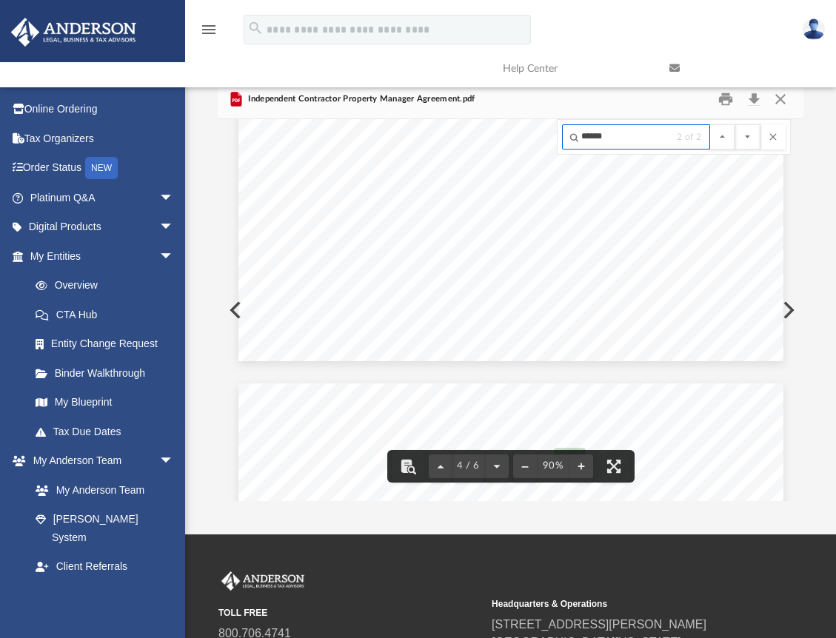
scroll to position [2579, 0]
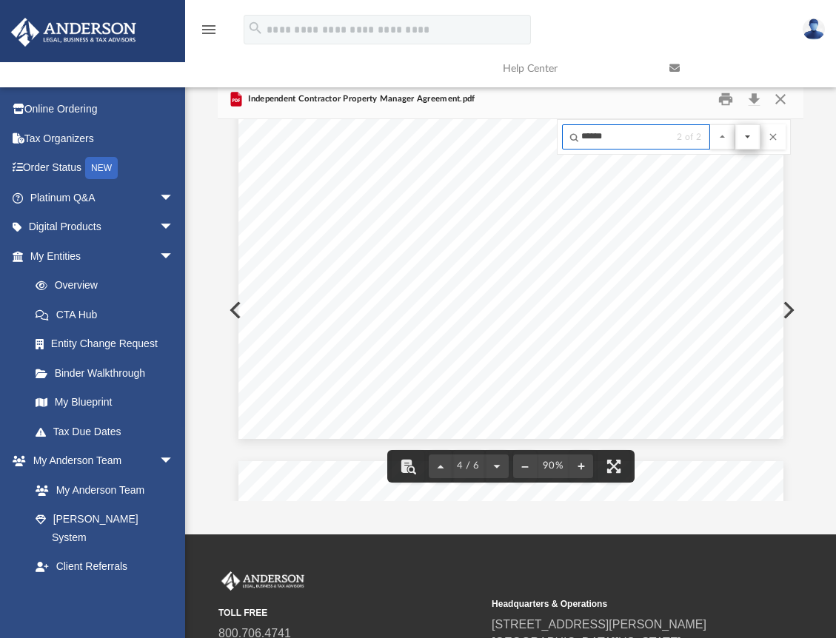
type input "******"
click at [750, 136] on button "File preview" at bounding box center [747, 136] width 25 height 25
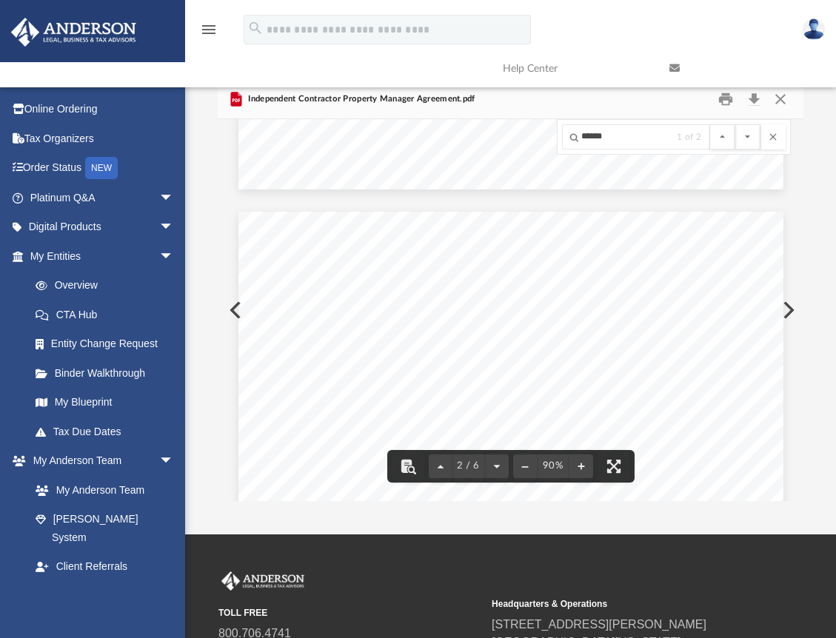
scroll to position [1229, 0]
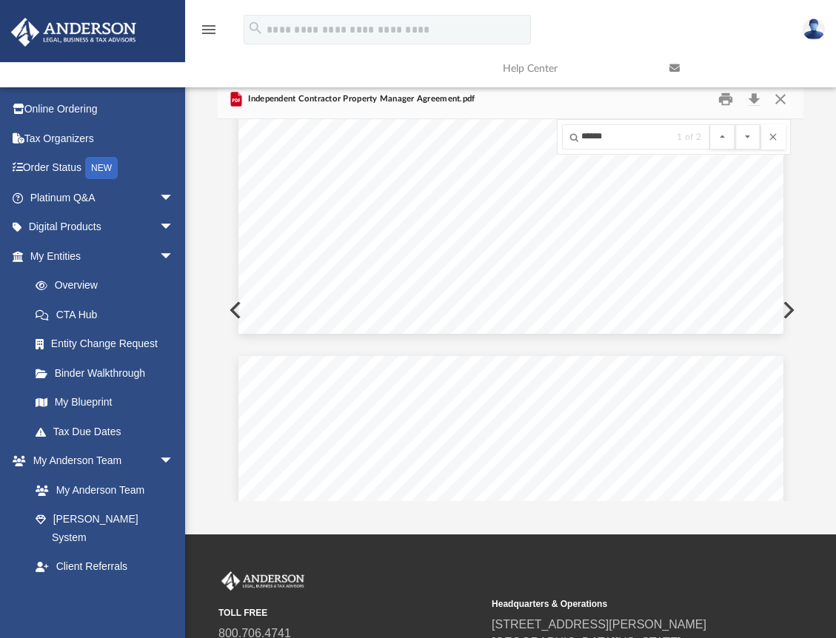
click at [824, 150] on div "Forms Library Property Management Agreements Name Modified File Independent Con…" at bounding box center [510, 290] width 651 height 421
click at [823, 149] on div "Forms Library Property Management Agreements Name Modified File Independent Con…" at bounding box center [510, 290] width 651 height 421
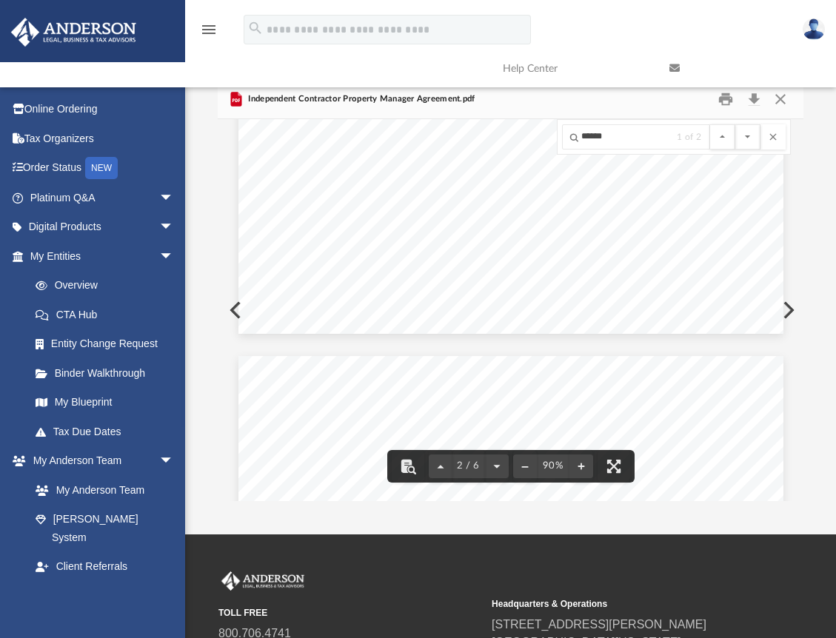
click at [214, 146] on div "Forms Library Property Management Agreements Name Modified File Independent Con…" at bounding box center [510, 290] width 651 height 421
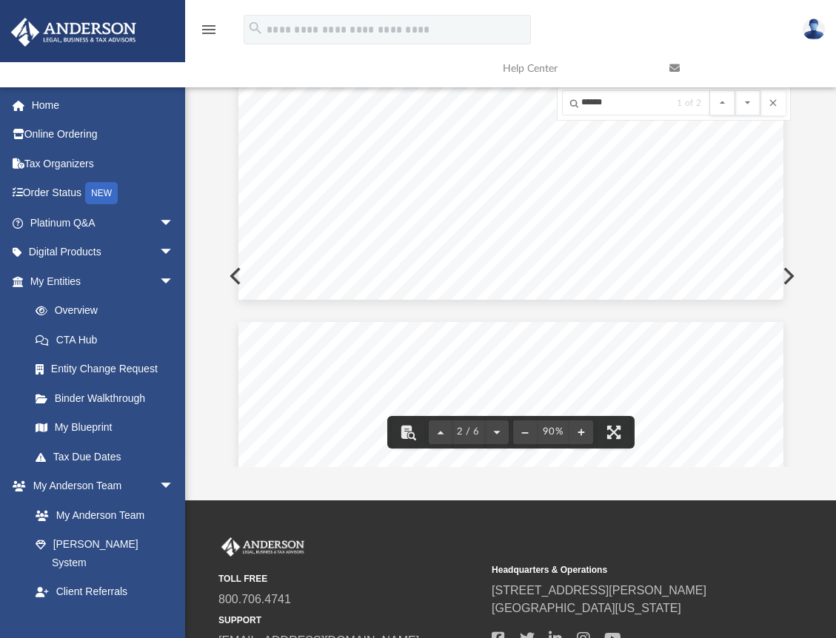
scroll to position [0, 0]
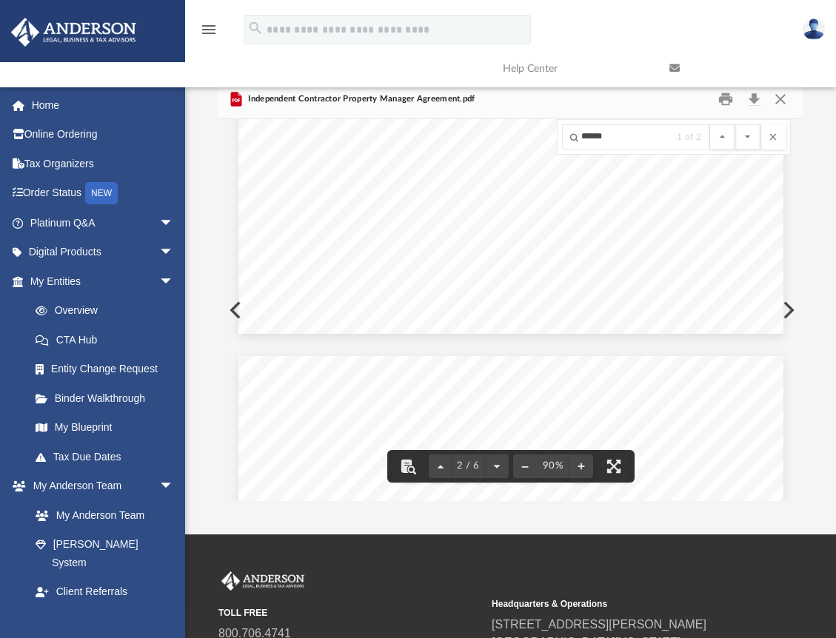
click at [783, 94] on link at bounding box center [741, 68] width 167 height 59
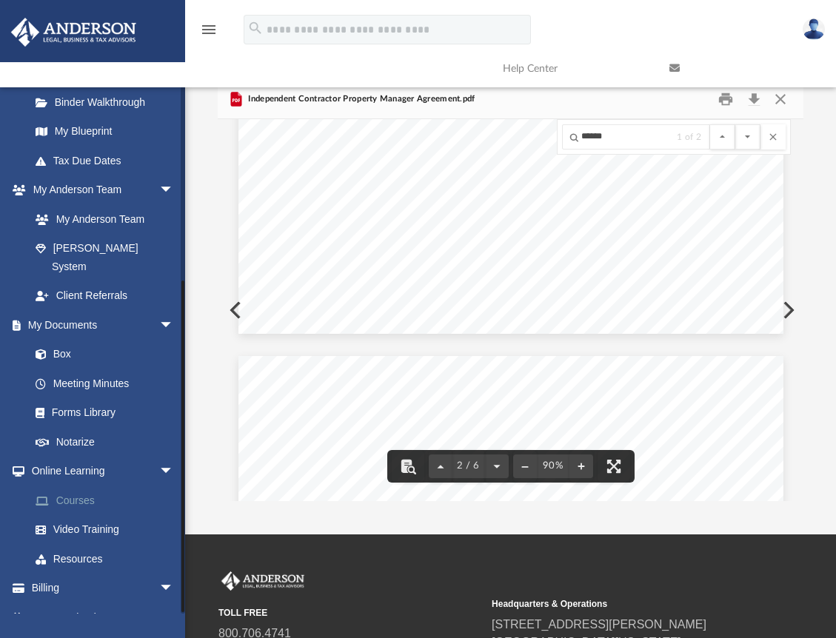
scroll to position [300, 0]
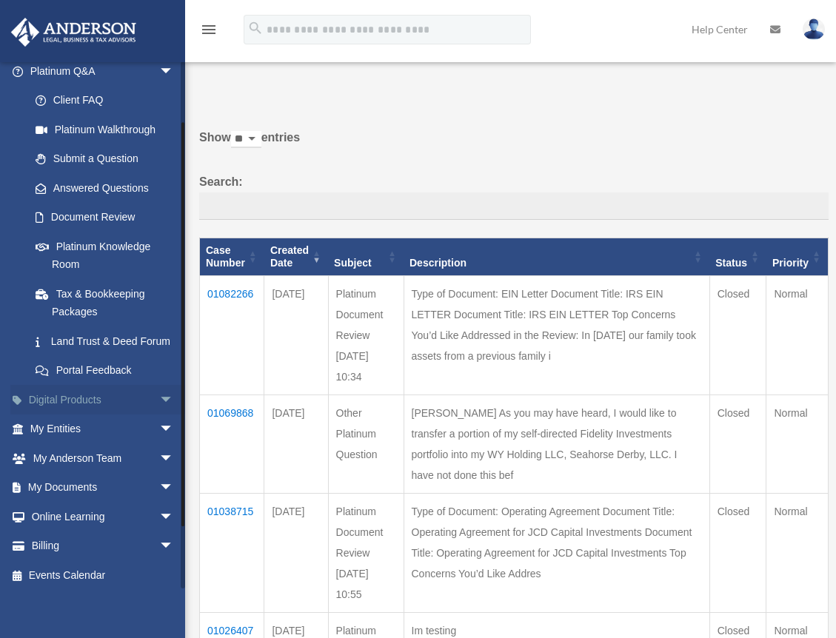
scroll to position [150, 0]
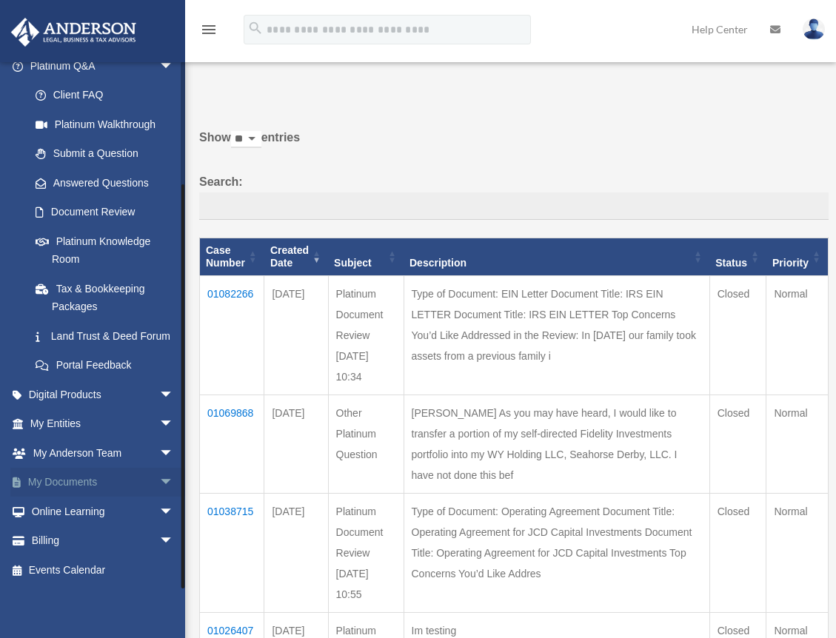
click at [159, 479] on span "arrow_drop_down" at bounding box center [174, 483] width 30 height 30
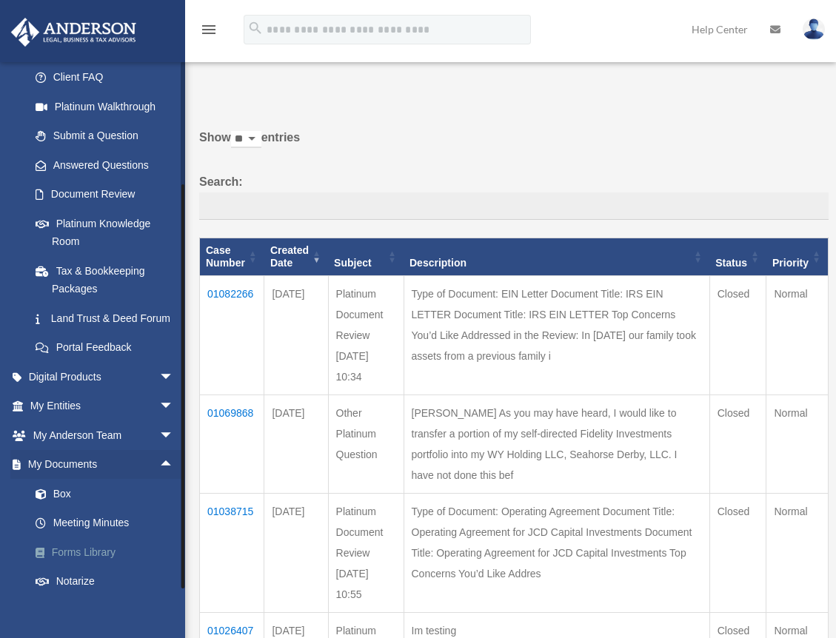
click at [83, 567] on link "Forms Library" at bounding box center [109, 553] width 176 height 30
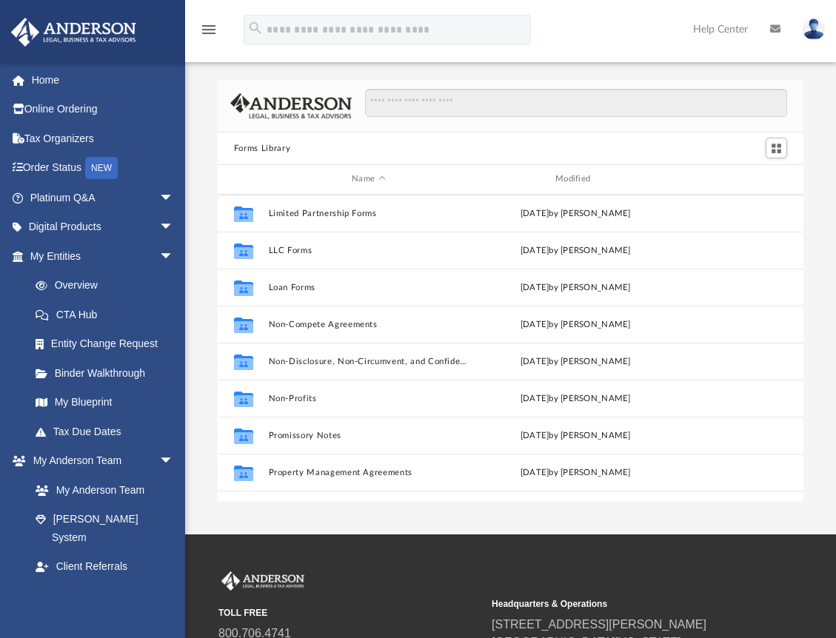
scroll to position [741, 0]
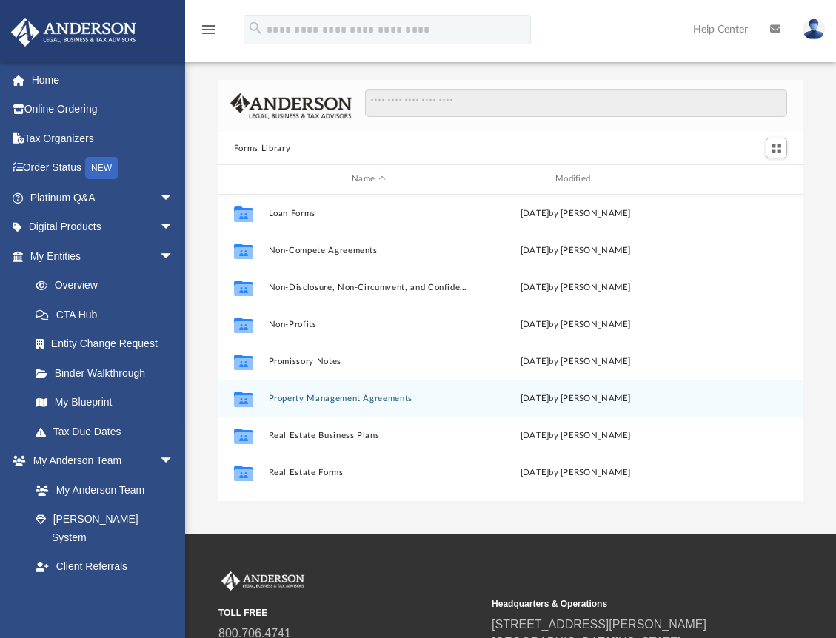
click at [383, 399] on button "Property Management Agreements" at bounding box center [368, 399] width 201 height 10
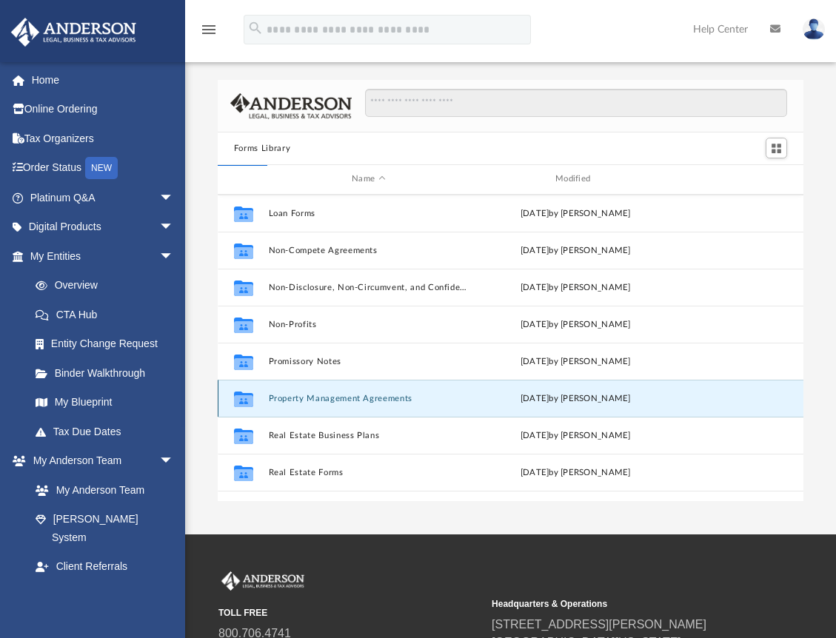
scroll to position [0, 0]
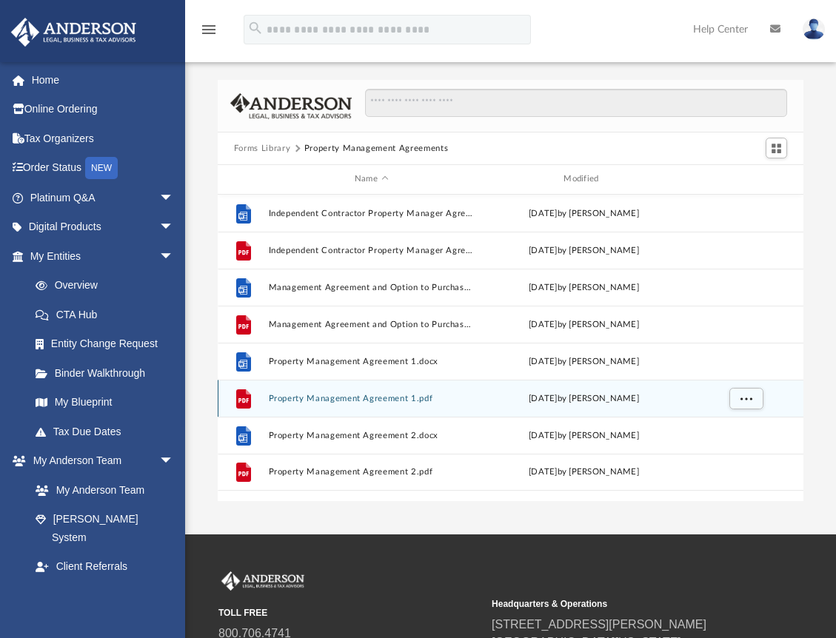
click at [275, 400] on button "Property Management Agreement 1.pdf" at bounding box center [371, 399] width 206 height 10
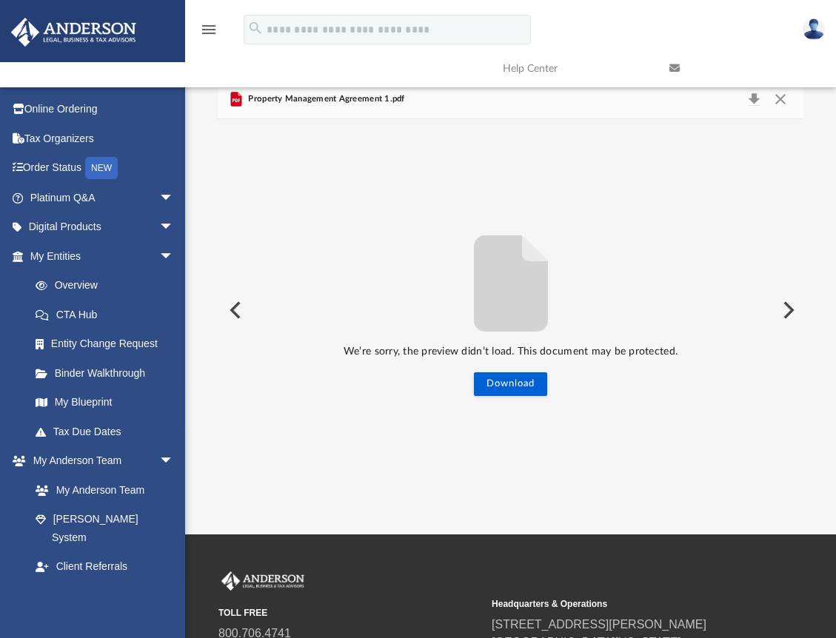
click at [234, 313] on button "Preview" at bounding box center [234, 310] width 33 height 41
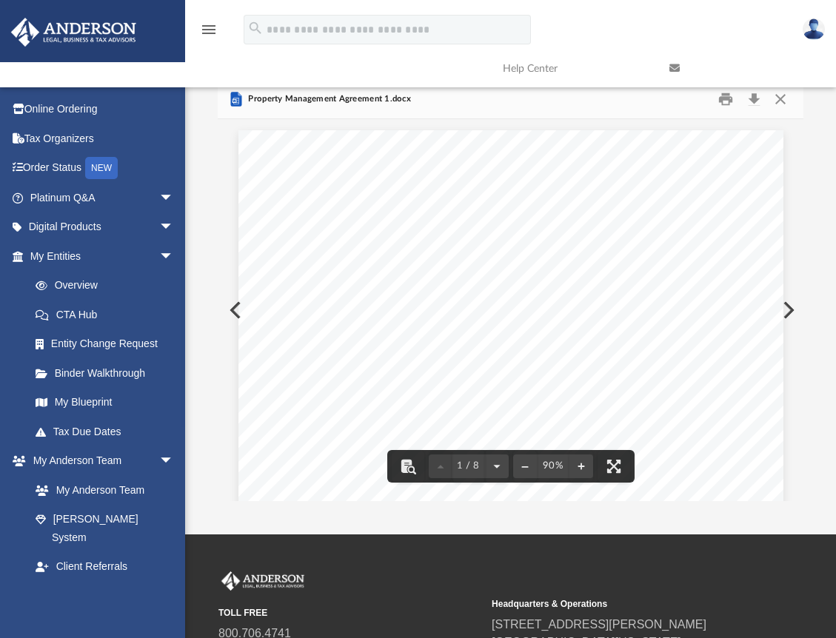
click at [567, 248] on div "Property Management Agreement Page 1 of 8 PROPERTY MANAGEMENT AGREEMENT 1. PART…" at bounding box center [510, 482] width 545 height 705
type input "*"
click at [748, 140] on button "File preview" at bounding box center [747, 136] width 25 height 25
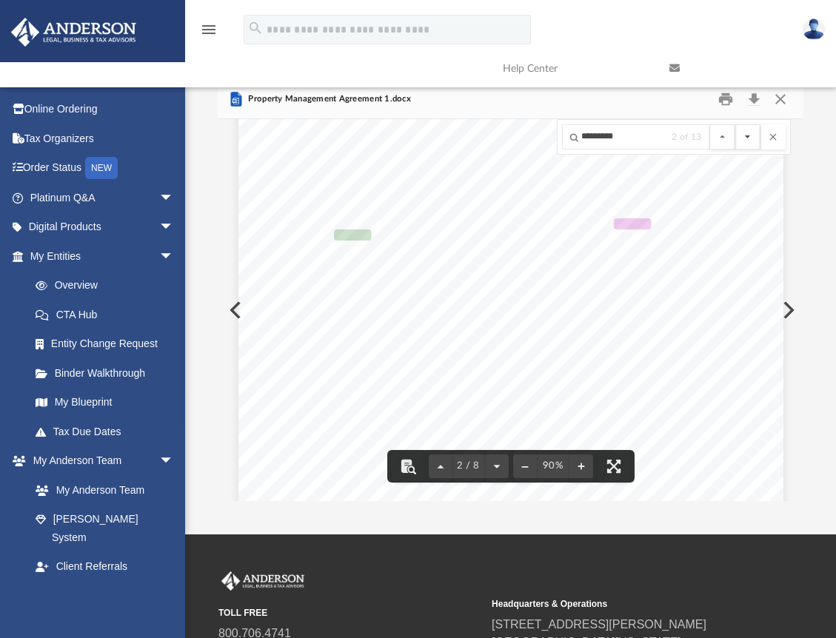
click at [746, 140] on button "File preview" at bounding box center [747, 136] width 25 height 25
click at [748, 133] on button "File preview" at bounding box center [747, 136] width 25 height 25
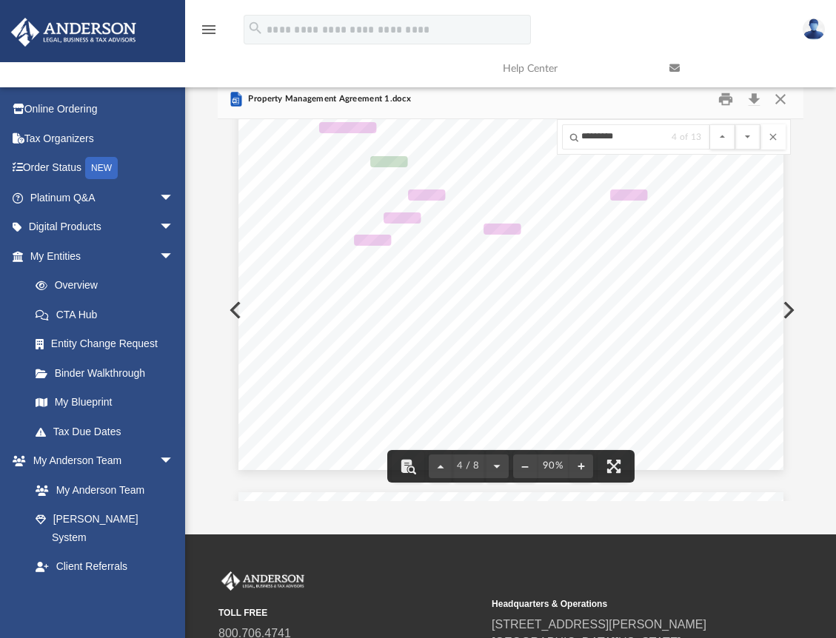
scroll to position [2474, 0]
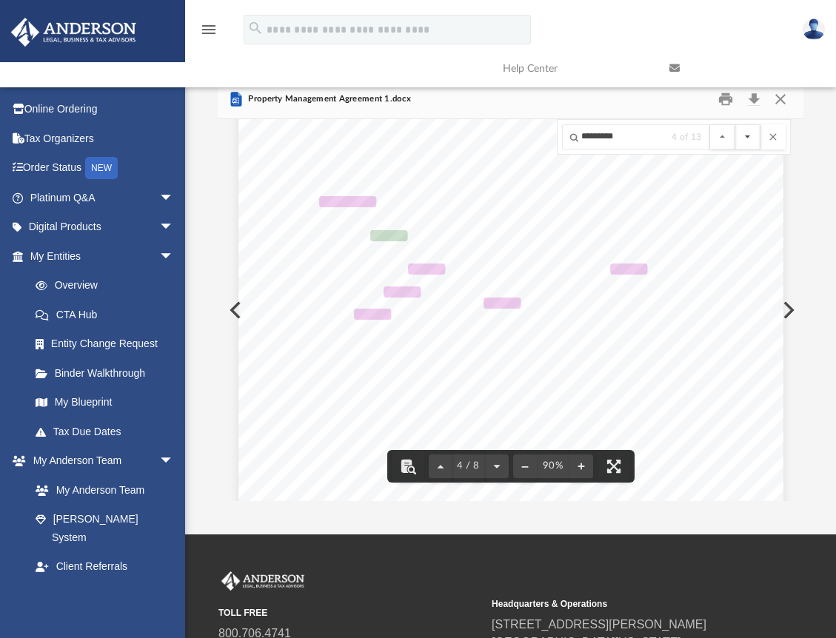
click at [751, 136] on button "File preview" at bounding box center [747, 136] width 25 height 25
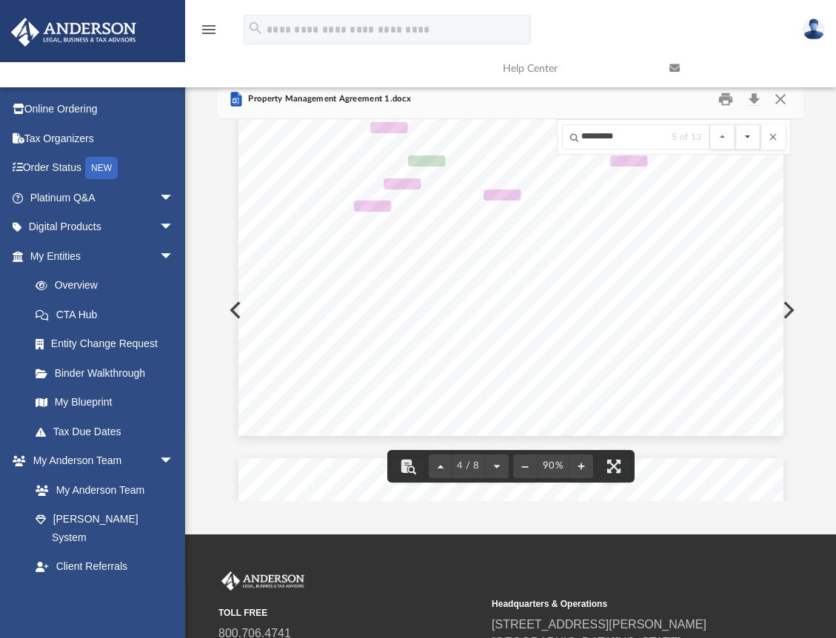
click at [751, 136] on button "File preview" at bounding box center [747, 136] width 25 height 25
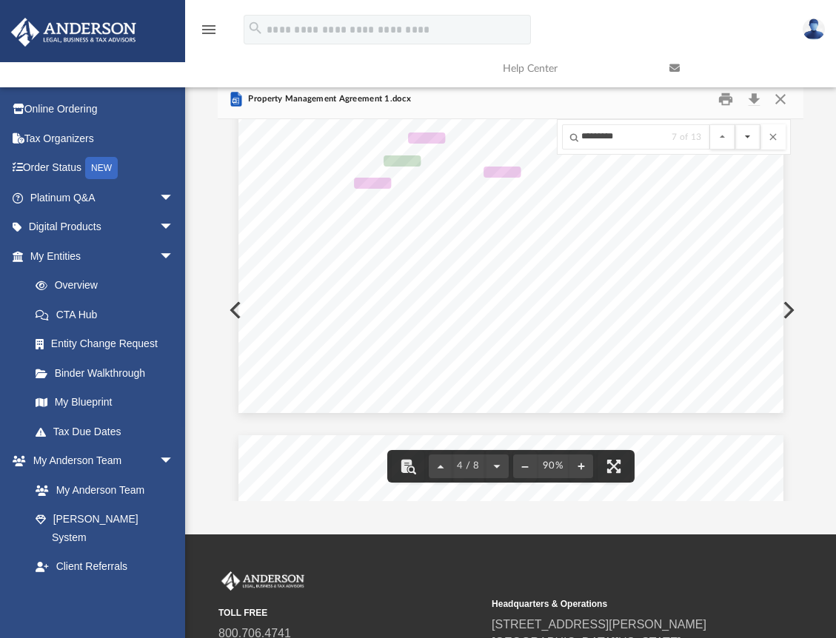
click at [751, 136] on button "File preview" at bounding box center [747, 136] width 25 height 25
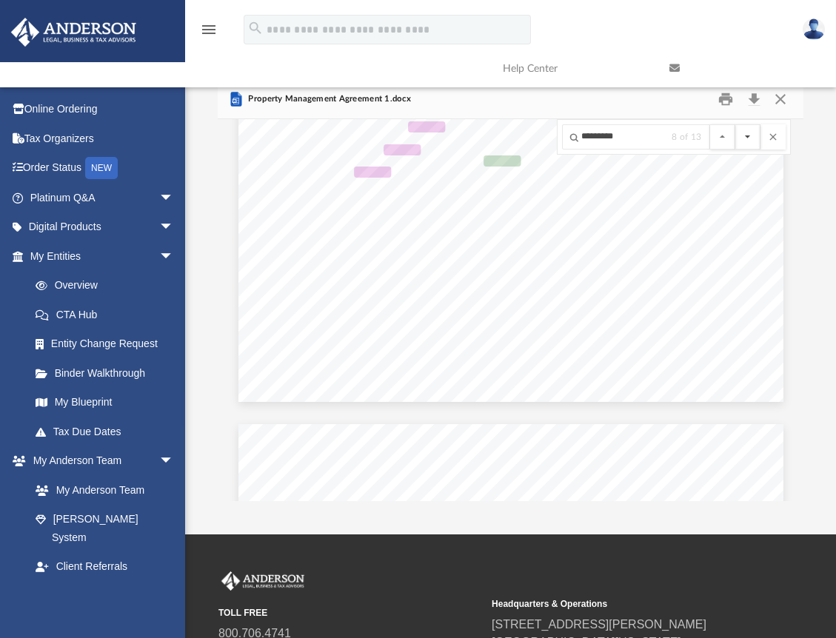
click at [751, 136] on button "File preview" at bounding box center [747, 136] width 25 height 25
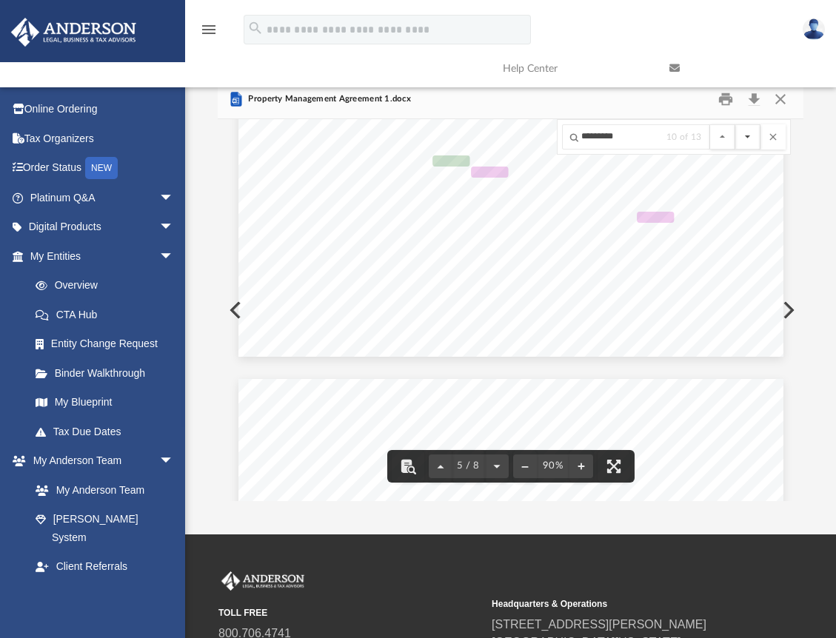
click at [752, 138] on button "File preview" at bounding box center [747, 136] width 25 height 25
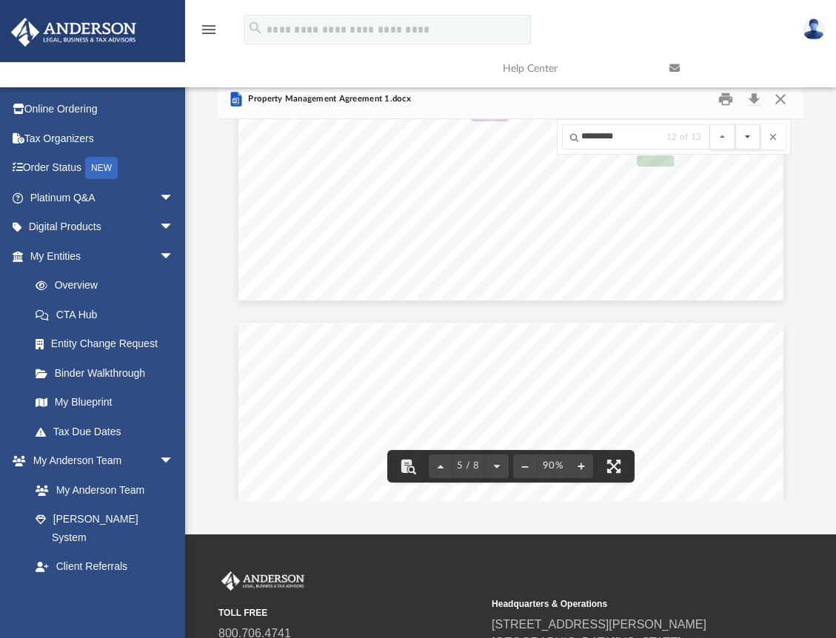
click at [752, 138] on button "File preview" at bounding box center [747, 136] width 25 height 25
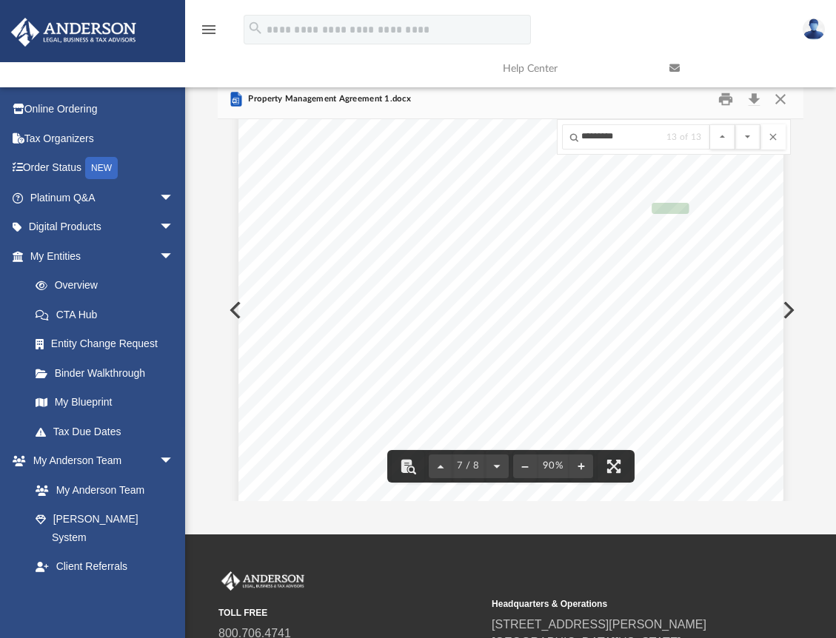
scroll to position [4500, 0]
drag, startPoint x: 628, startPoint y: 138, endPoint x: 590, endPoint y: 139, distance: 37.8
click at [590, 139] on input "*********" at bounding box center [636, 136] width 148 height 25
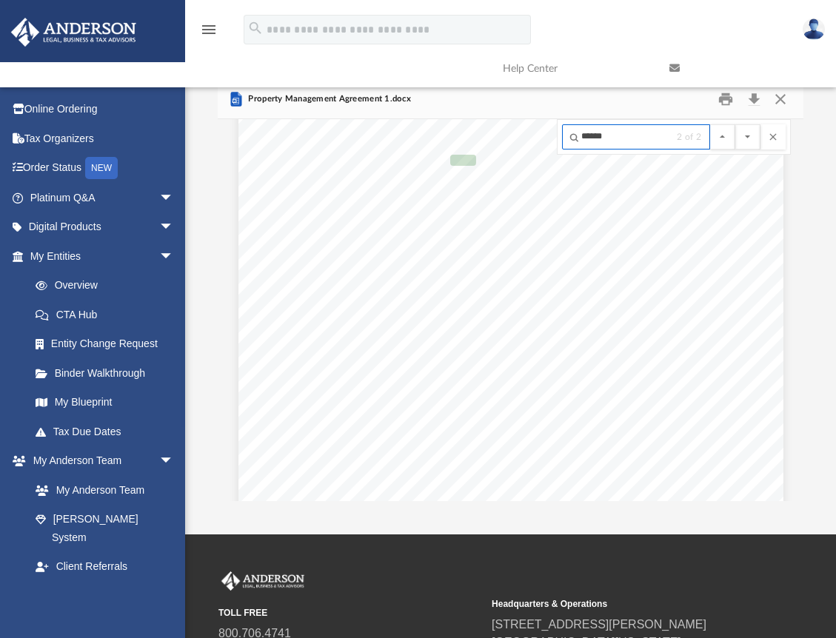
scroll to position [4518, 0]
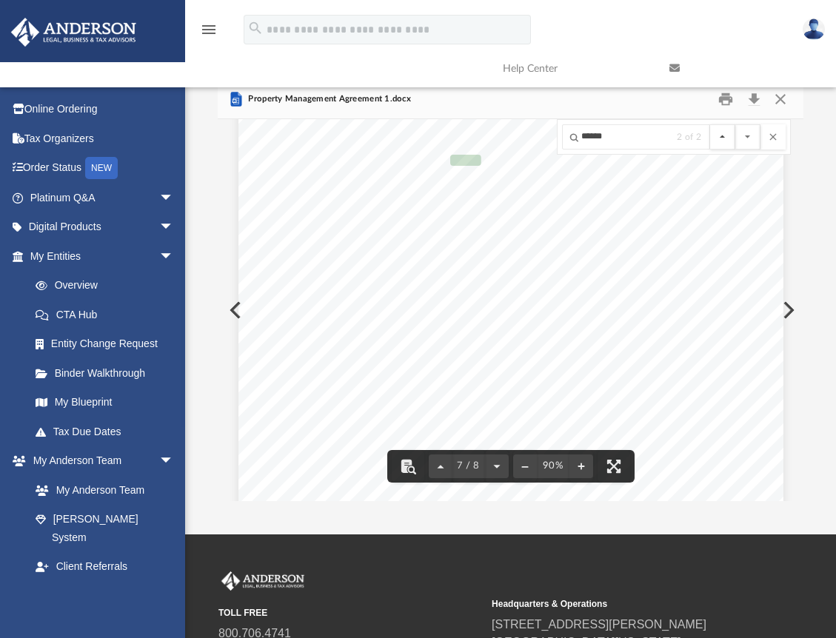
click at [724, 136] on button "File preview" at bounding box center [722, 136] width 25 height 25
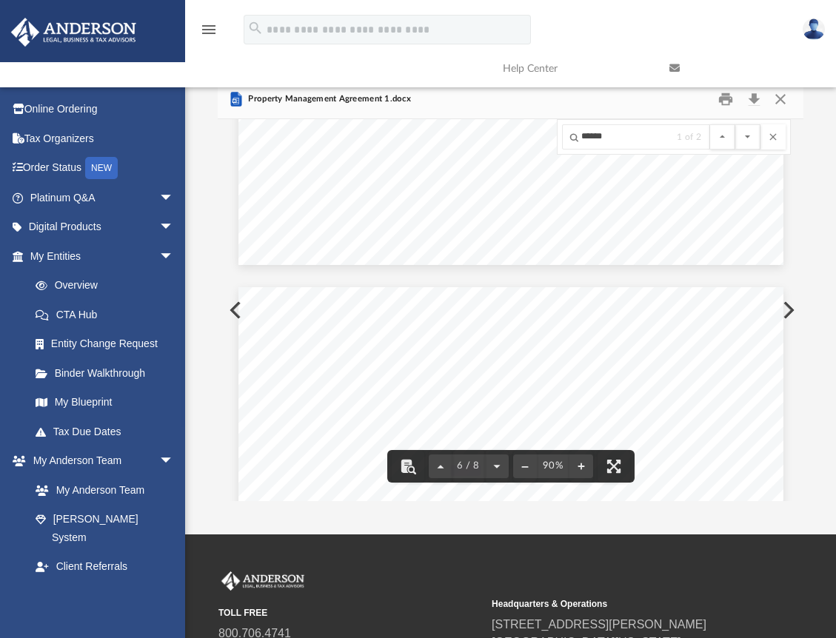
scroll to position [4273, 0]
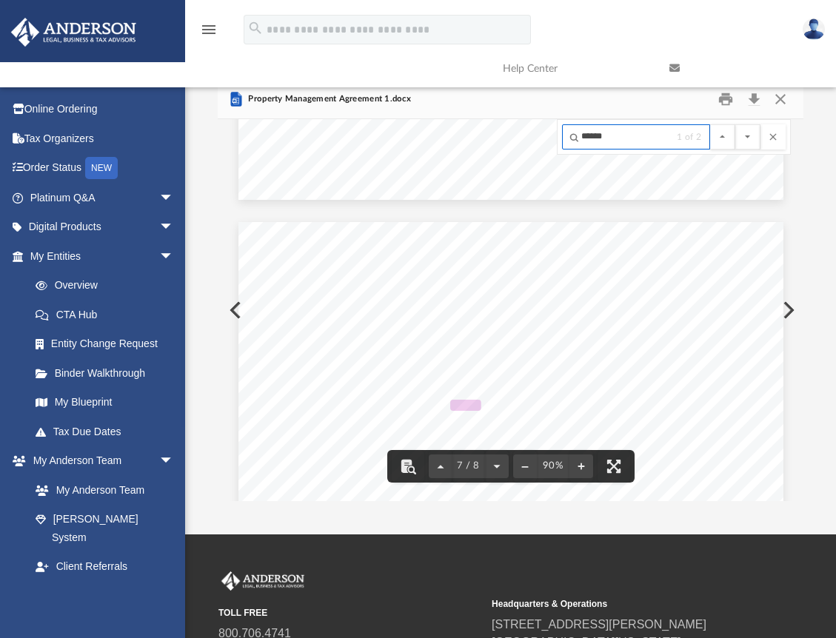
drag, startPoint x: 613, startPoint y: 139, endPoint x: 574, endPoint y: 139, distance: 39.2
click at [574, 139] on input "******" at bounding box center [636, 136] width 148 height 25
click at [627, 134] on input "******" at bounding box center [636, 136] width 148 height 25
drag, startPoint x: 627, startPoint y: 134, endPoint x: 579, endPoint y: 136, distance: 48.2
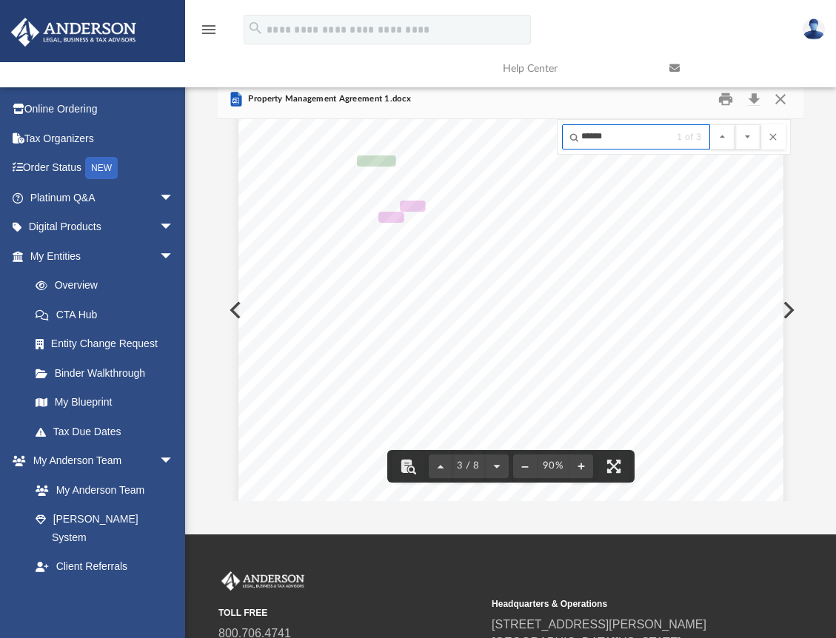
click at [579, 136] on input "******" at bounding box center [636, 136] width 148 height 25
type input "*******"
click at [257, 100] on span "Property Management Agreement 1.docx" at bounding box center [328, 99] width 166 height 13
click at [237, 101] on icon "Preview" at bounding box center [236, 99] width 11 height 15
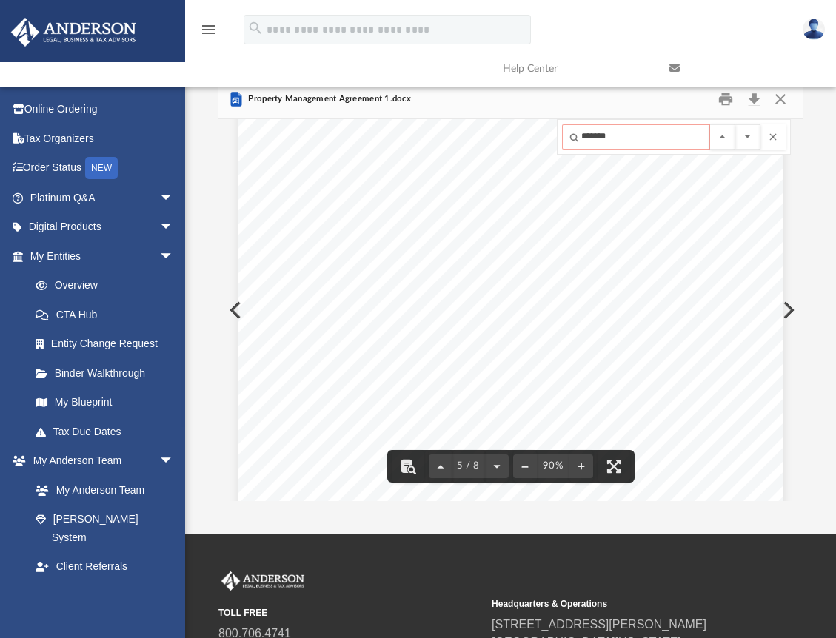
click at [229, 307] on button "Preview" at bounding box center [234, 310] width 33 height 41
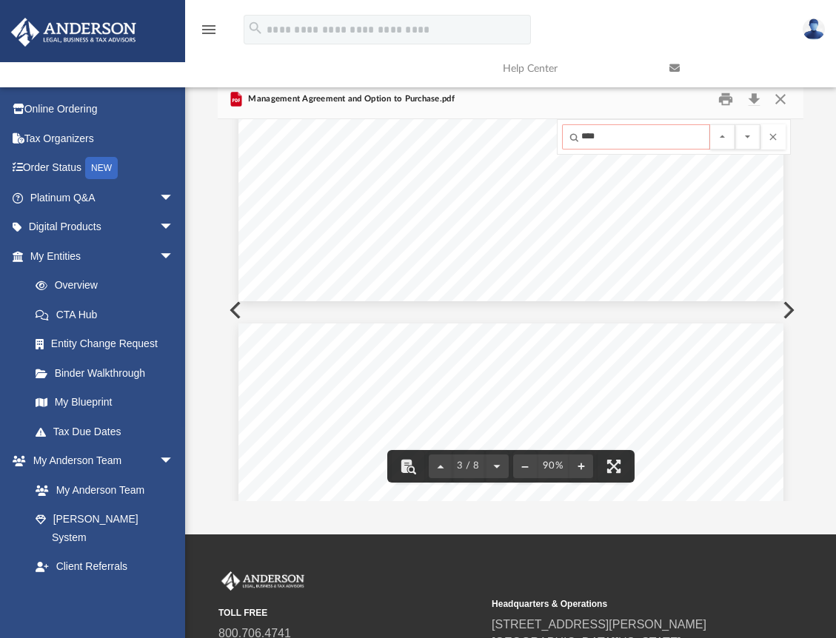
type input "****"
click at [235, 313] on button "Preview" at bounding box center [234, 310] width 33 height 41
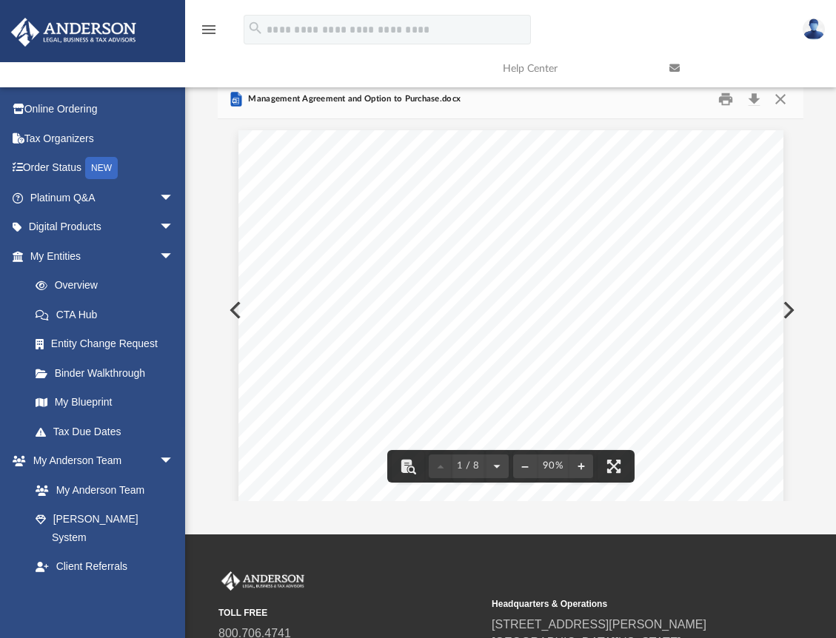
click at [238, 311] on div "MANAGEMENT AGREEMENT AND OPTION TO PURCHASE THIS AGREEMENT made and entered int…" at bounding box center [510, 482] width 545 height 705
click at [238, 310] on div "MANAGEMENT AGREEMENT AND OPTION TO PURCHASE THIS AGREEMENT made and entered int…" at bounding box center [510, 482] width 545 height 705
click at [786, 312] on button "Preview" at bounding box center [787, 310] width 33 height 41
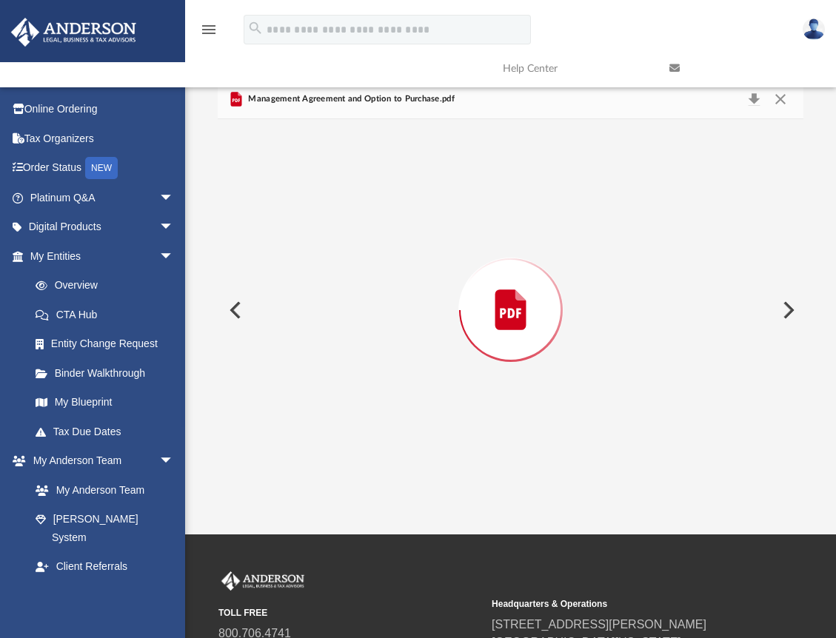
scroll to position [1455, 0]
click at [786, 312] on button "Preview" at bounding box center [787, 310] width 33 height 41
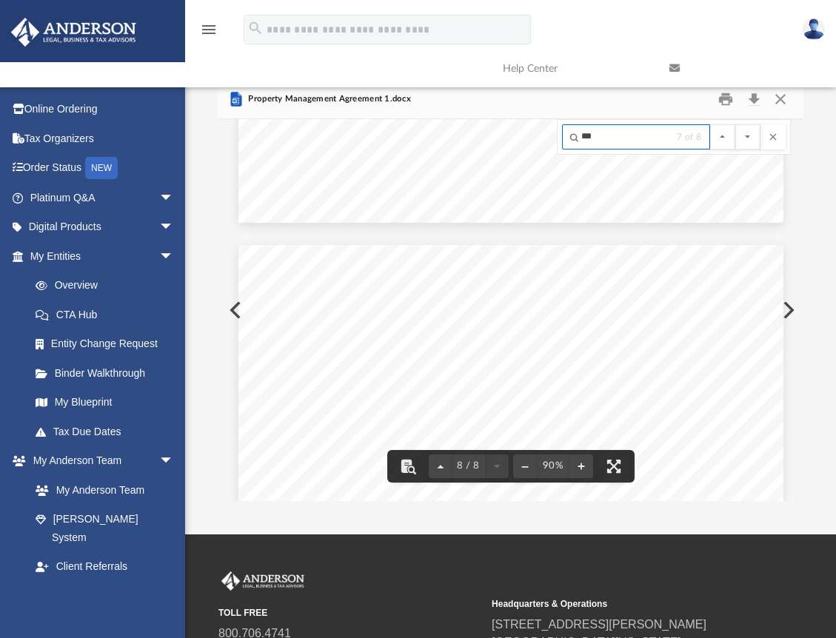
scroll to position [5347, 0]
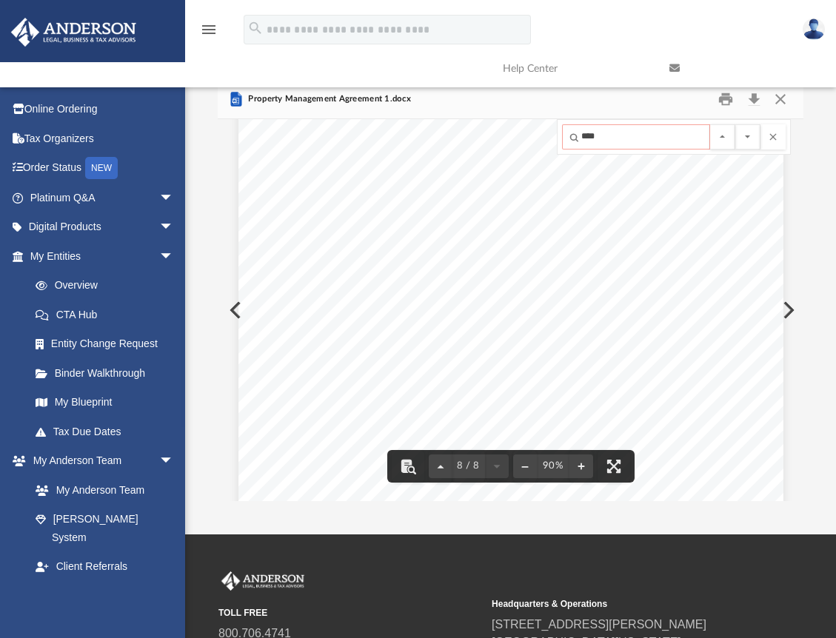
type input "****"
click at [792, 310] on button "Preview" at bounding box center [787, 310] width 33 height 41
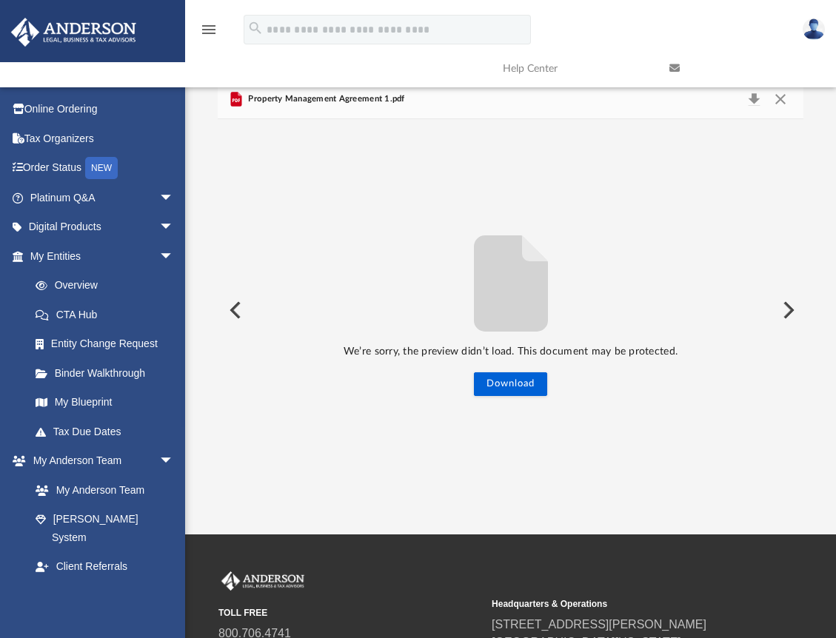
click at [792, 310] on button "Preview" at bounding box center [787, 310] width 33 height 41
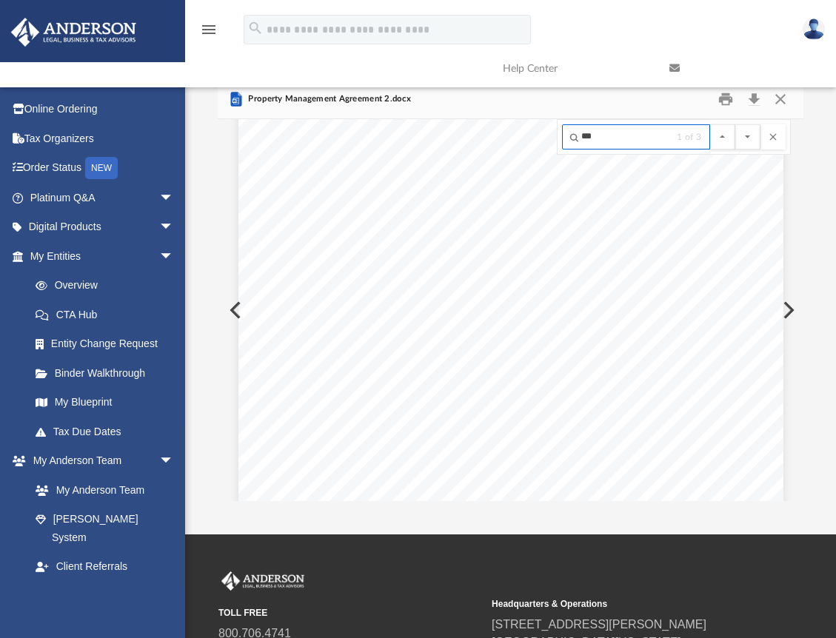
scroll to position [398, 0]
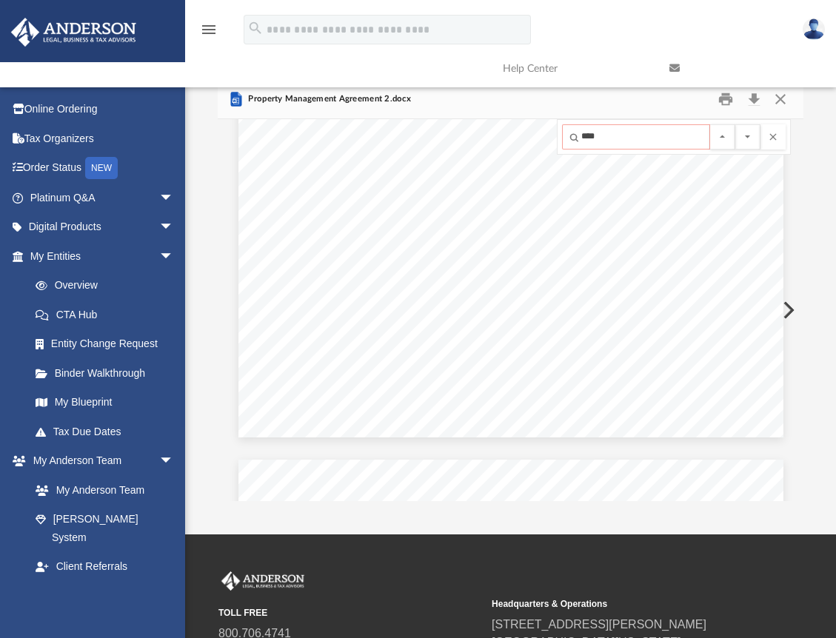
type input "****"
click at [788, 310] on button "Preview" at bounding box center [787, 310] width 33 height 41
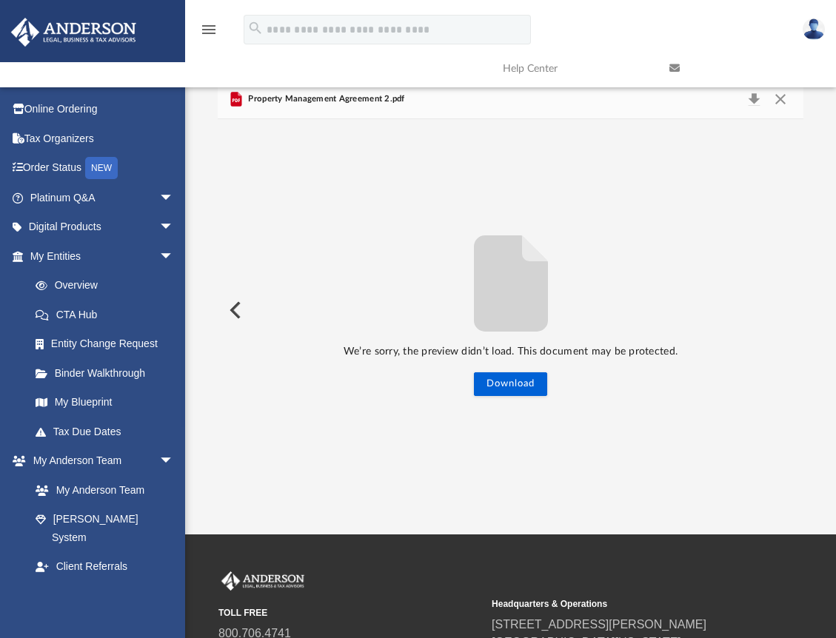
click at [787, 309] on div "We’re sorry, the preview didn’t load. This document may be protected. Download" at bounding box center [511, 310] width 586 height 172
click at [235, 313] on button "Preview" at bounding box center [234, 310] width 33 height 41
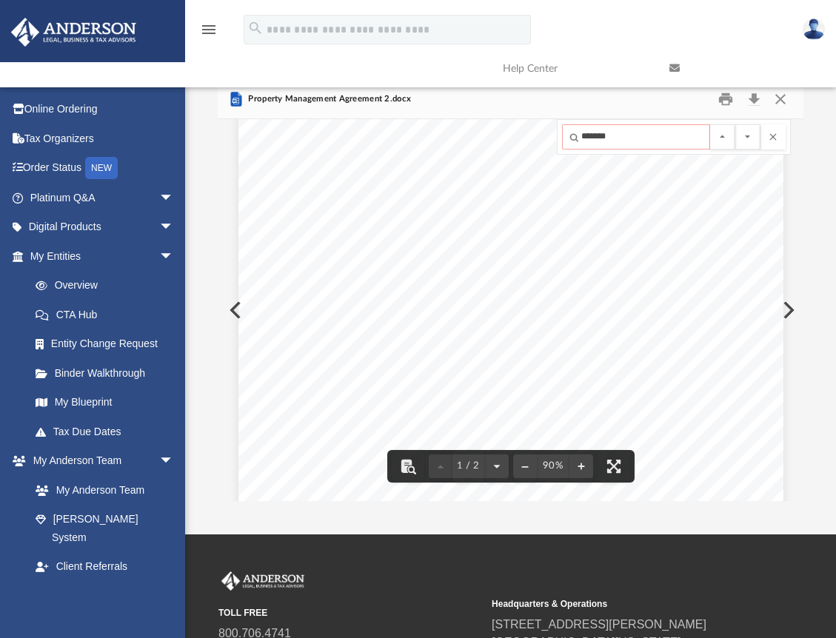
scroll to position [139, 0]
type input "*******"
click at [238, 315] on div "PROPERTY MANAGEMENT AGREEMENT THIS AGREEMENT is made by and between (hereinafte…" at bounding box center [510, 343] width 545 height 705
click at [231, 310] on button "Preview" at bounding box center [234, 310] width 33 height 41
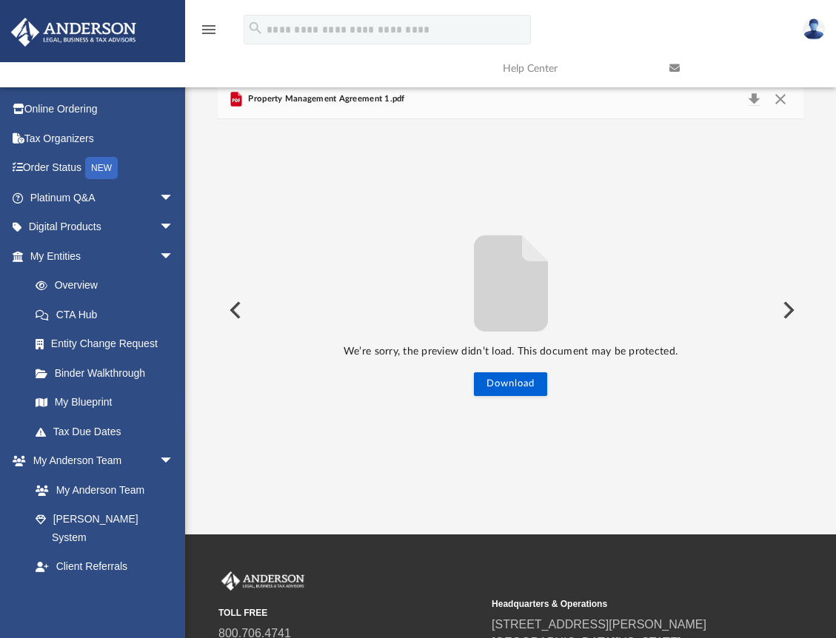
click at [235, 311] on button "Preview" at bounding box center [234, 310] width 33 height 41
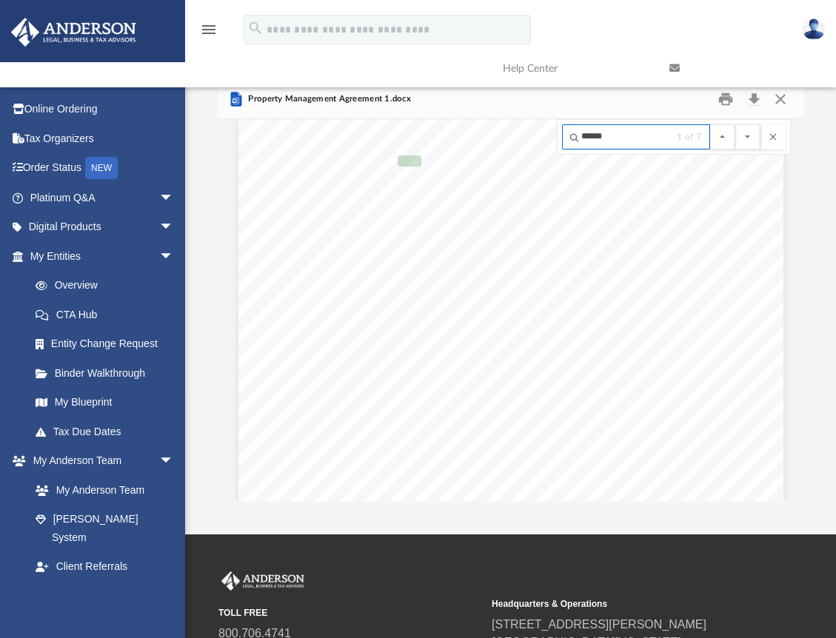
scroll to position [1026, 0]
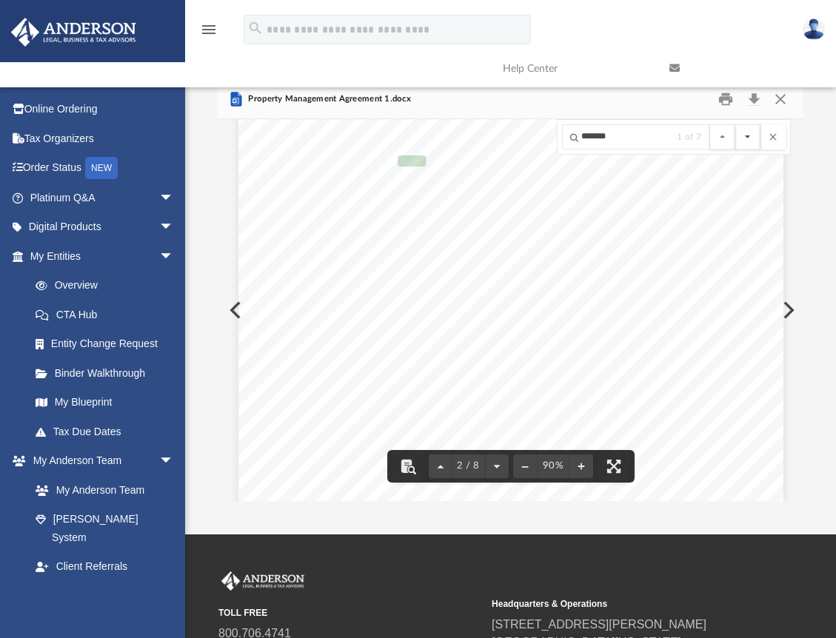
click at [752, 136] on button "File preview" at bounding box center [747, 136] width 25 height 25
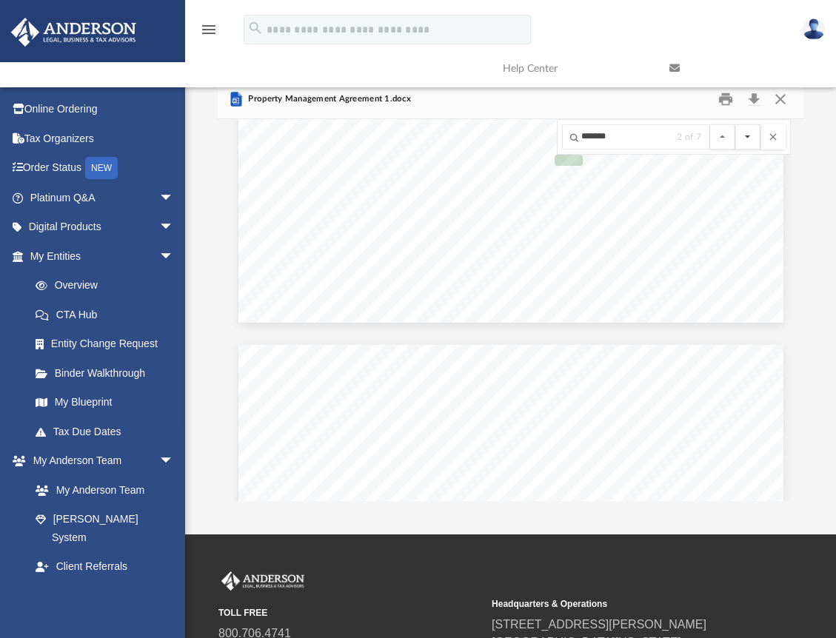
click at [752, 136] on button "File preview" at bounding box center [747, 136] width 25 height 25
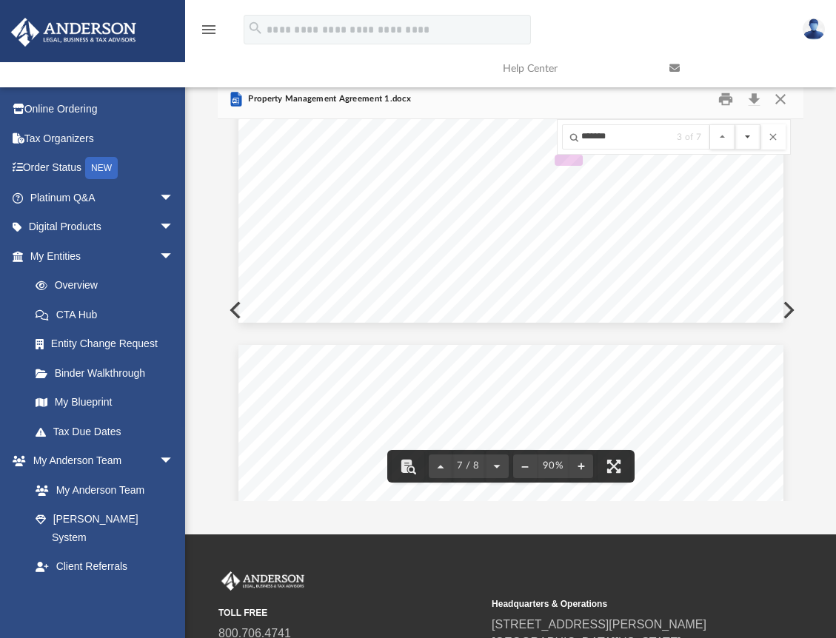
scroll to position [4664, 0]
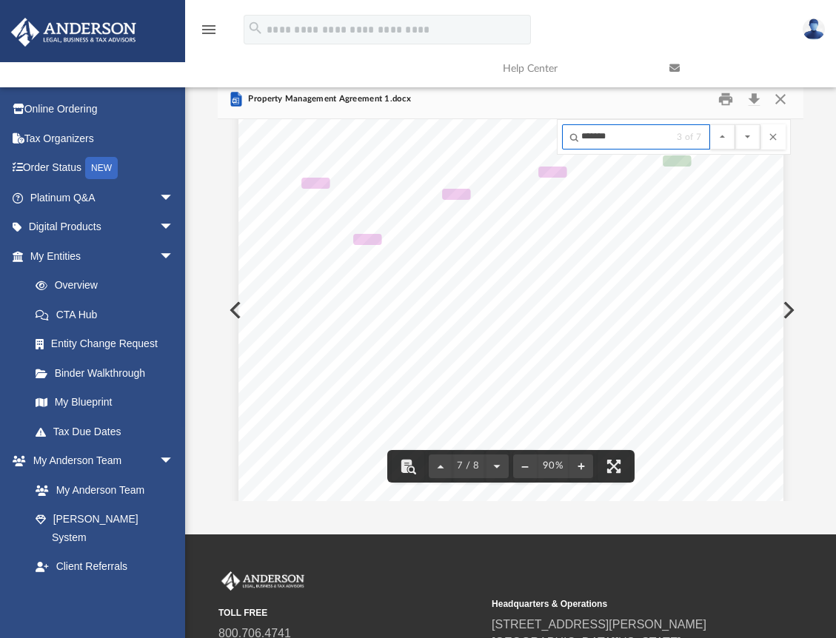
drag, startPoint x: 626, startPoint y: 146, endPoint x: 578, endPoint y: 142, distance: 47.5
click at [578, 142] on input "*******" at bounding box center [636, 136] width 148 height 25
type input "**********"
click at [745, 141] on button "File preview" at bounding box center [747, 136] width 25 height 25
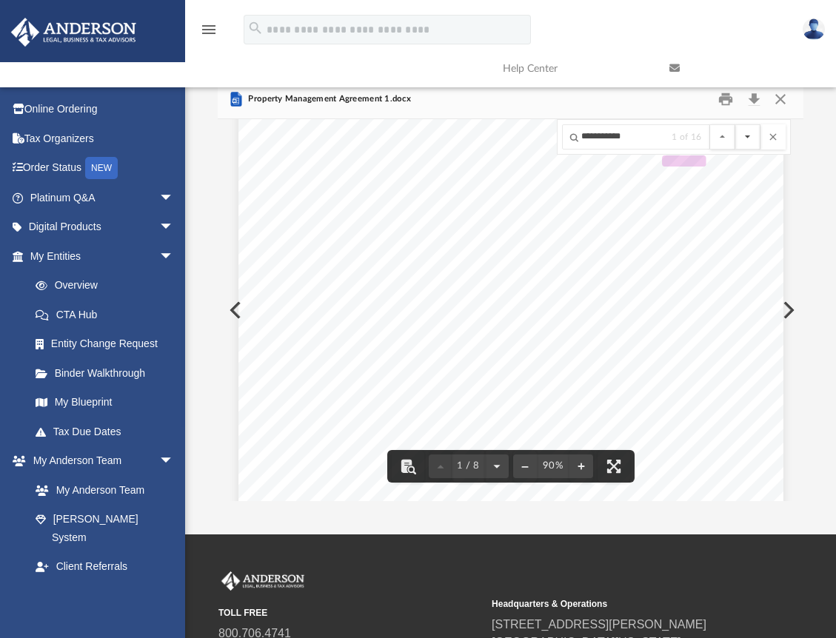
scroll to position [287, 0]
click at [782, 102] on button "Close" at bounding box center [780, 99] width 27 height 23
